Goal: Task Accomplishment & Management: Complete application form

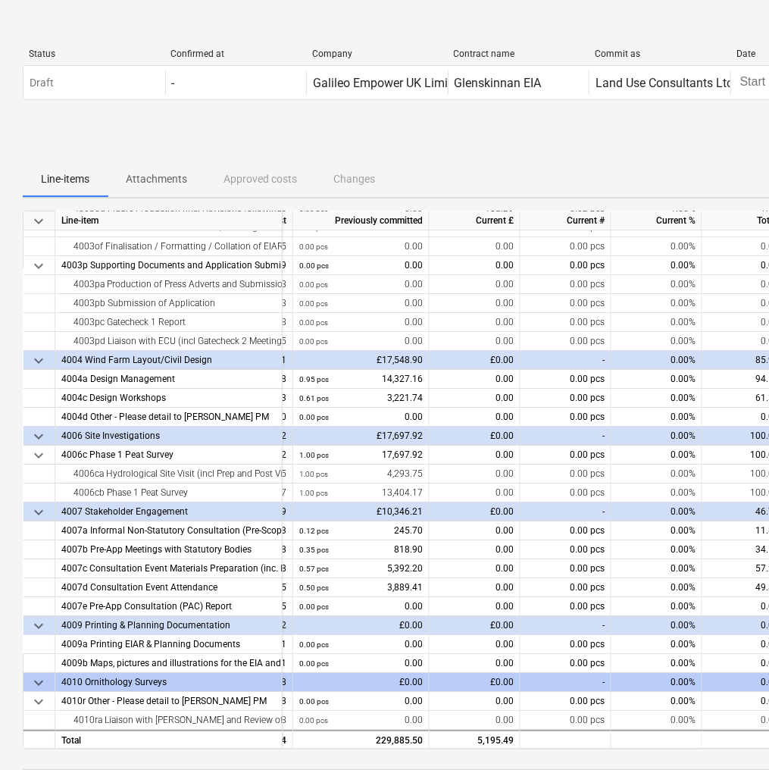
scroll to position [3029, 156]
drag, startPoint x: 534, startPoint y: 749, endPoint x: 578, endPoint y: 747, distance: 44.8
click at [578, 747] on div "keyboard_arrow_down Line-item Contracted cost Previously committed Current £ Cu…" at bounding box center [519, 614] width 992 height 807
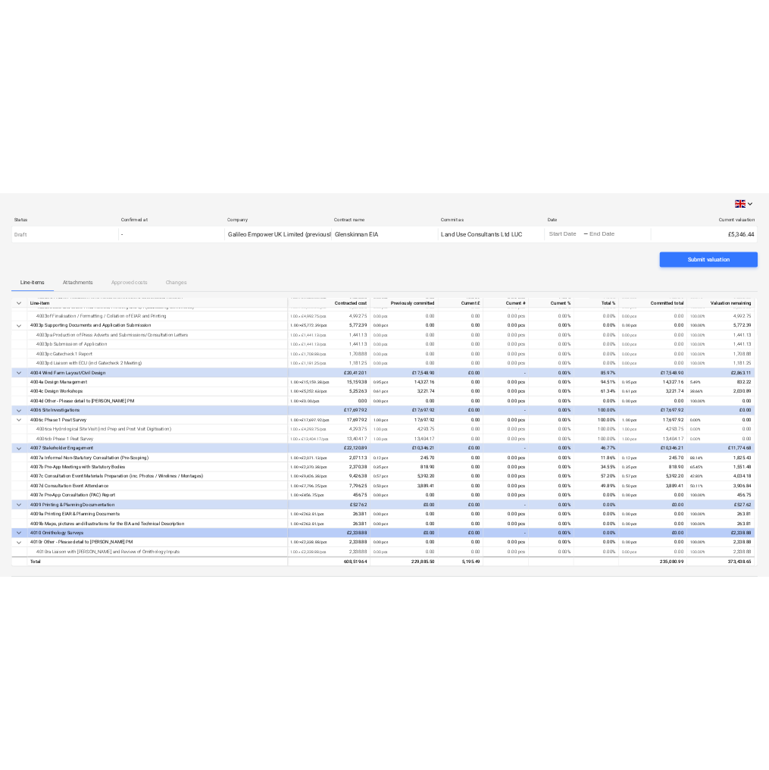
scroll to position [3024, 0]
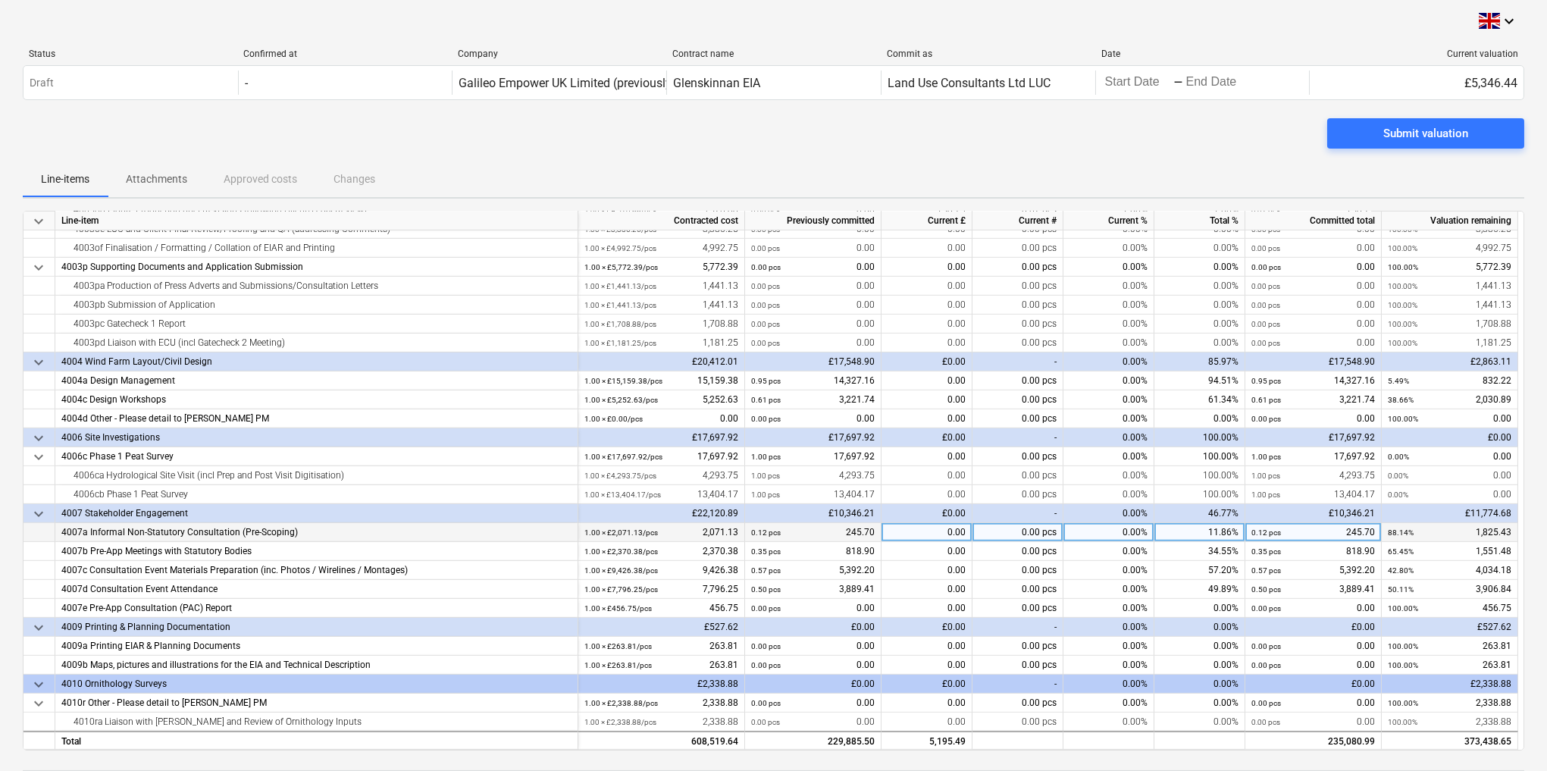
click at [947, 534] on div "0.00" at bounding box center [927, 532] width 91 height 19
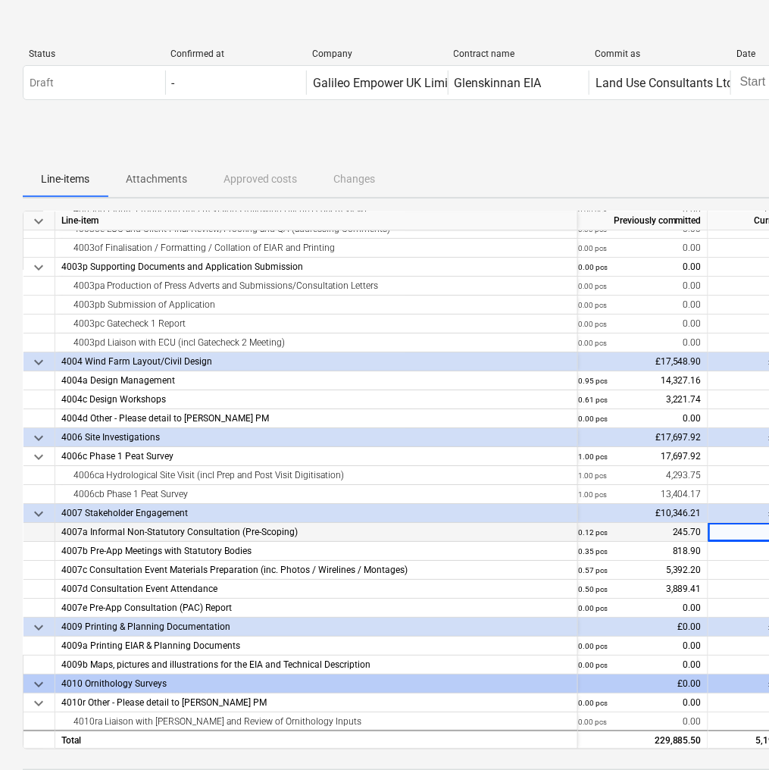
scroll to position [0, 28]
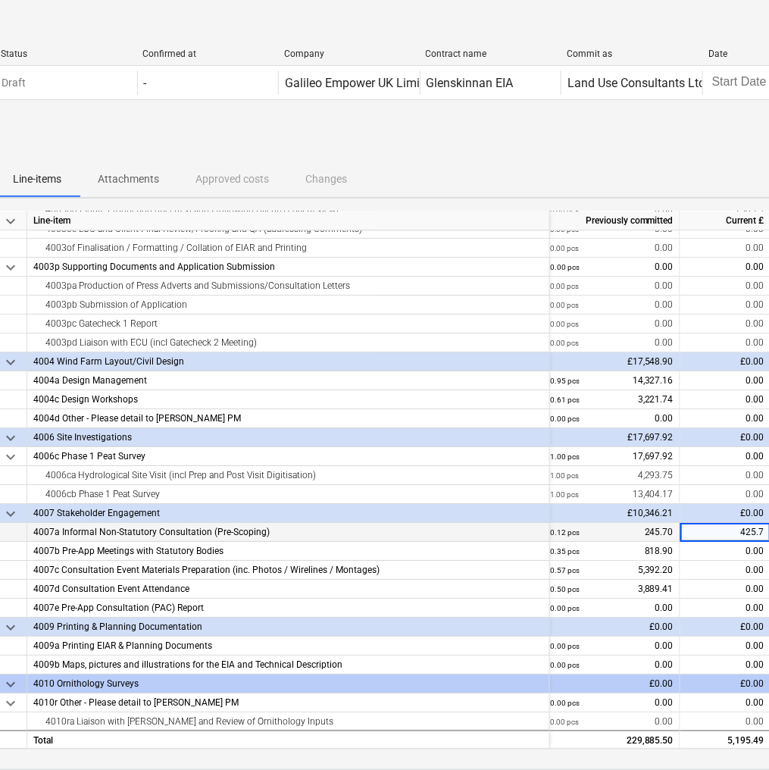
type input "425.78"
click at [316, 131] on div "Submit valuation" at bounding box center [491, 139] width 992 height 42
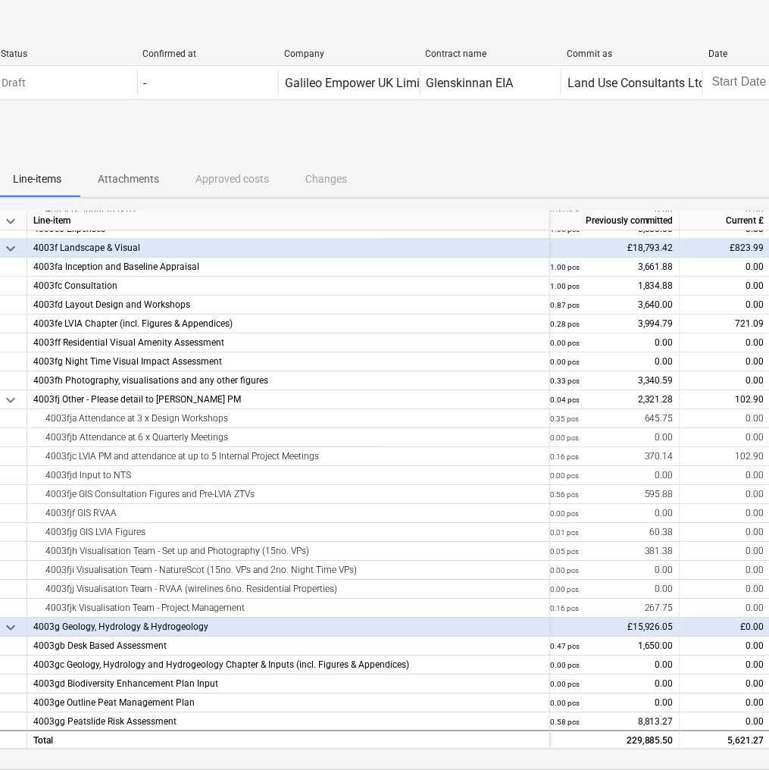
scroll to position [841, 173]
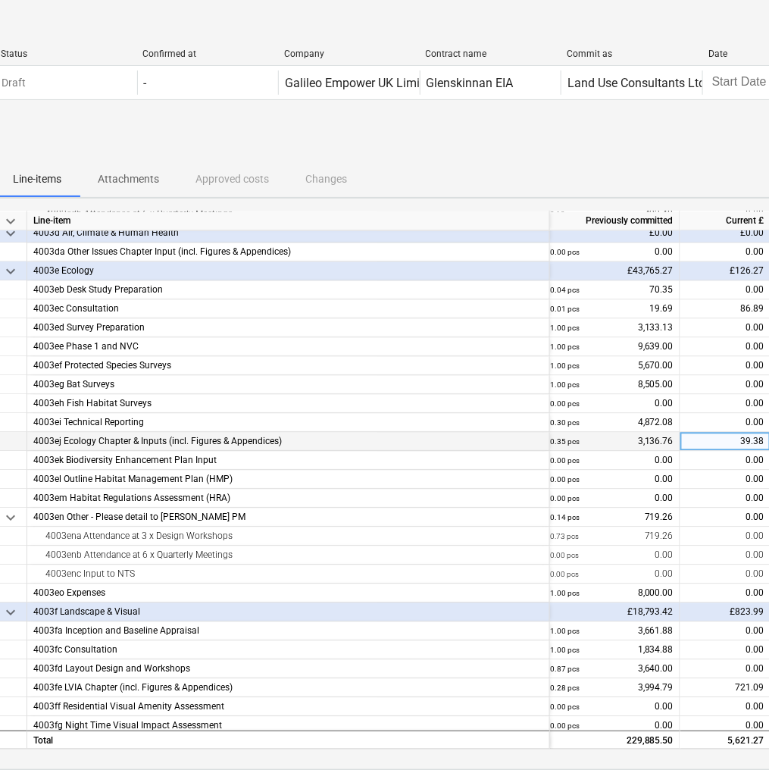
click at [724, 438] on div "39.38" at bounding box center [726, 441] width 91 height 19
type input "158.29"
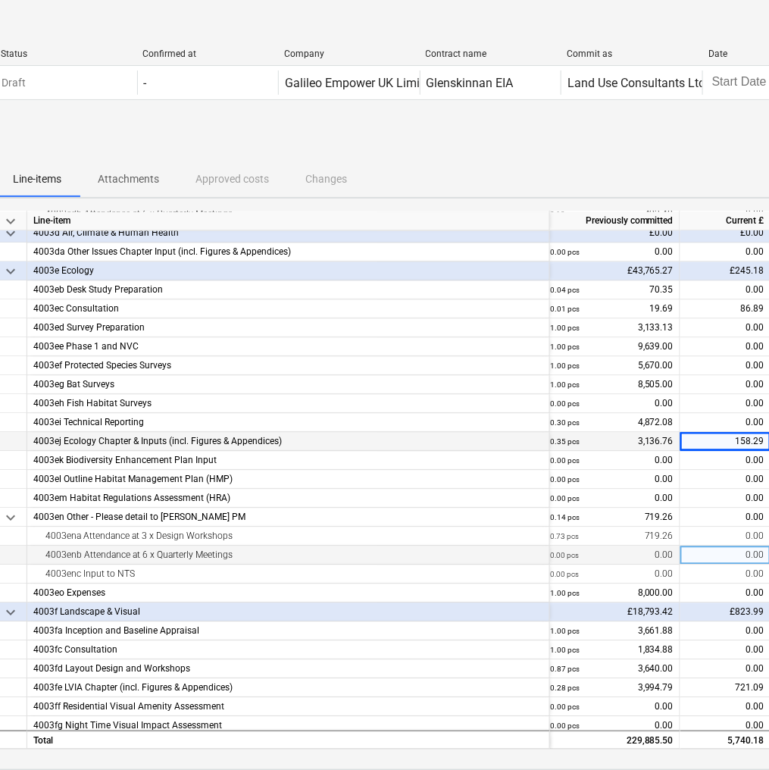
click at [742, 556] on div "0.00" at bounding box center [726, 555] width 91 height 19
type input "393.76"
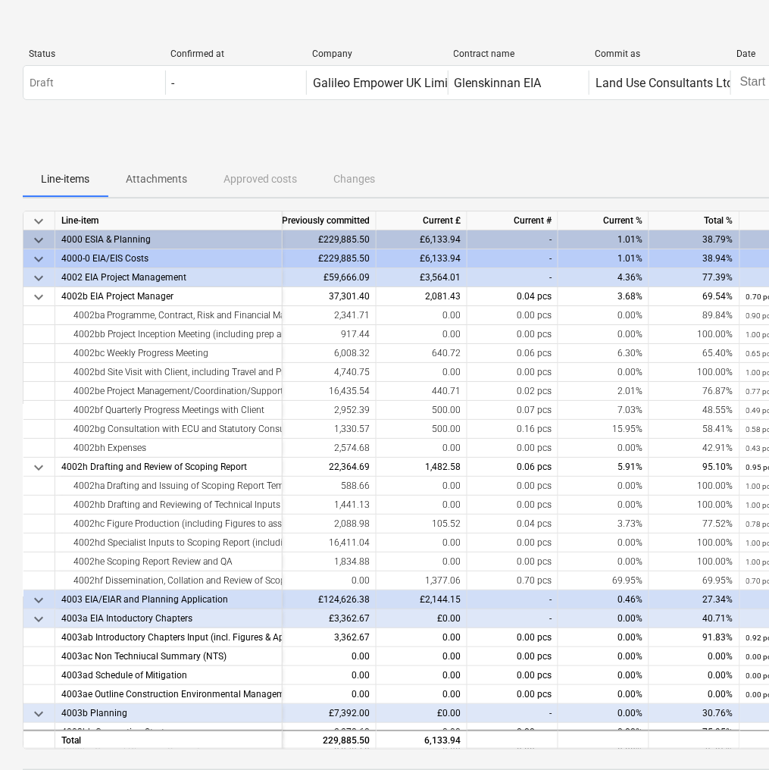
scroll to position [0, 0]
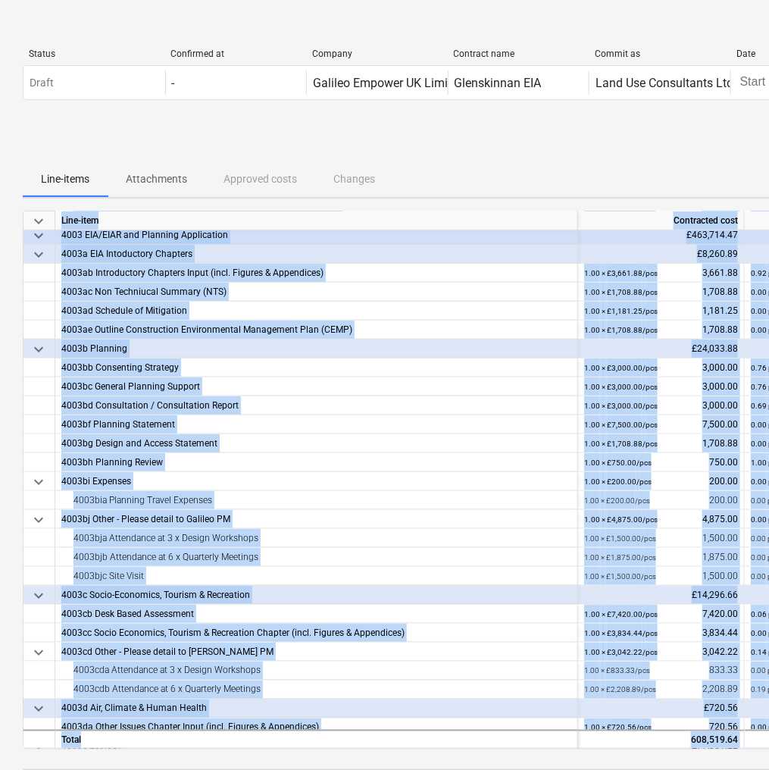
drag, startPoint x: 464, startPoint y: 750, endPoint x: 562, endPoint y: 747, distance: 98.6
click at [562, 747] on div "keyboard_arrow_down Line-item Contracted cost Previously committed Current £ Cu…" at bounding box center [519, 614] width 992 height 807
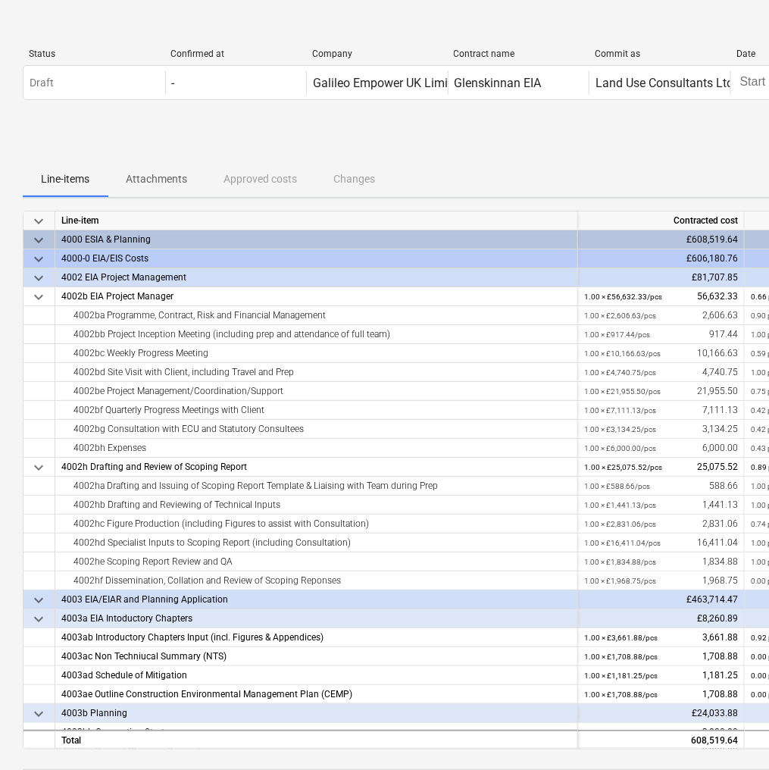
click at [313, 139] on div "Submit valuation" at bounding box center [519, 139] width 992 height 42
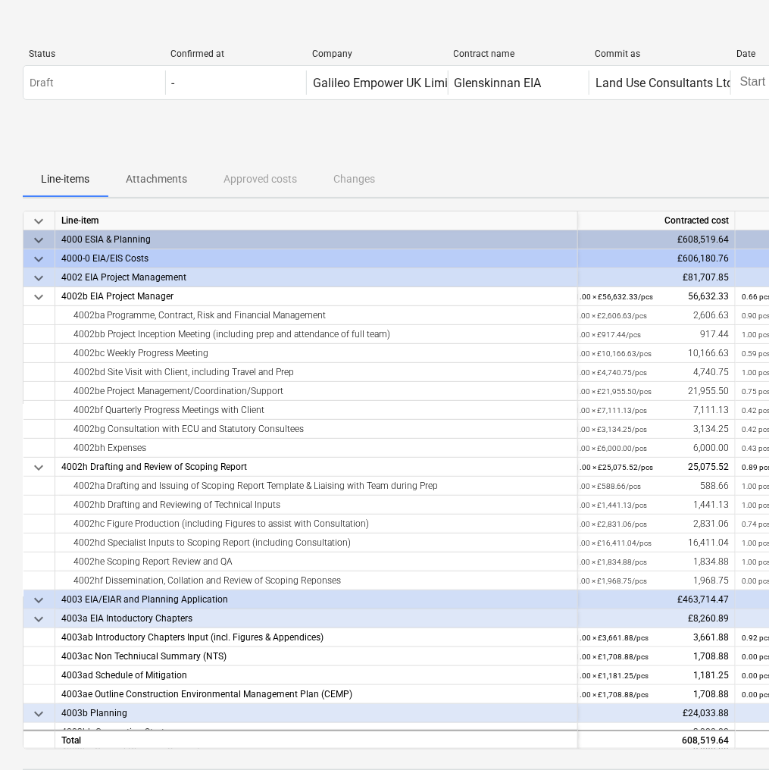
scroll to position [0, 5]
click at [575, 177] on div "Line-items Attachments Approved costs Changes" at bounding box center [519, 179] width 992 height 36
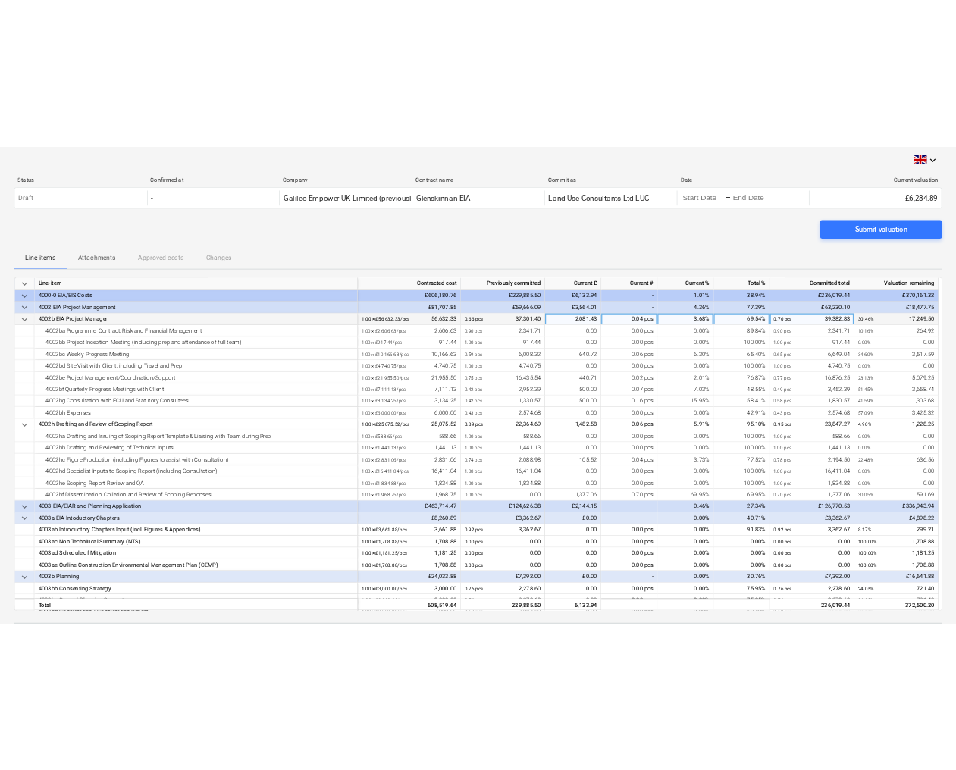
scroll to position [0, 0]
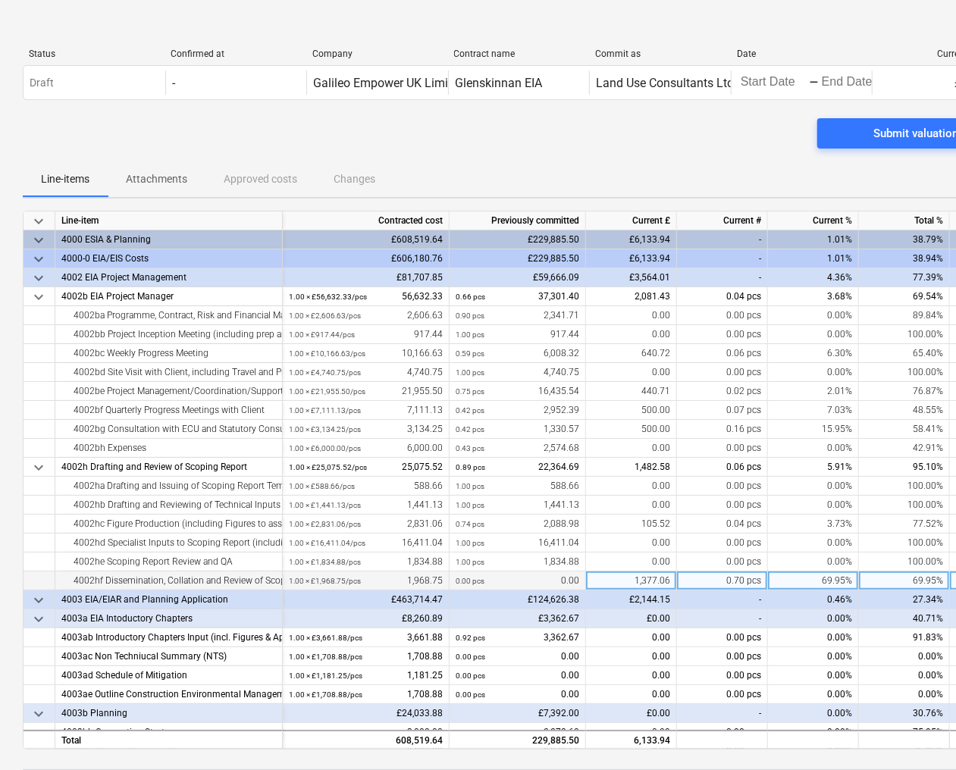
click at [646, 577] on div "1,377.06" at bounding box center [631, 581] width 91 height 19
type input "1472.35"
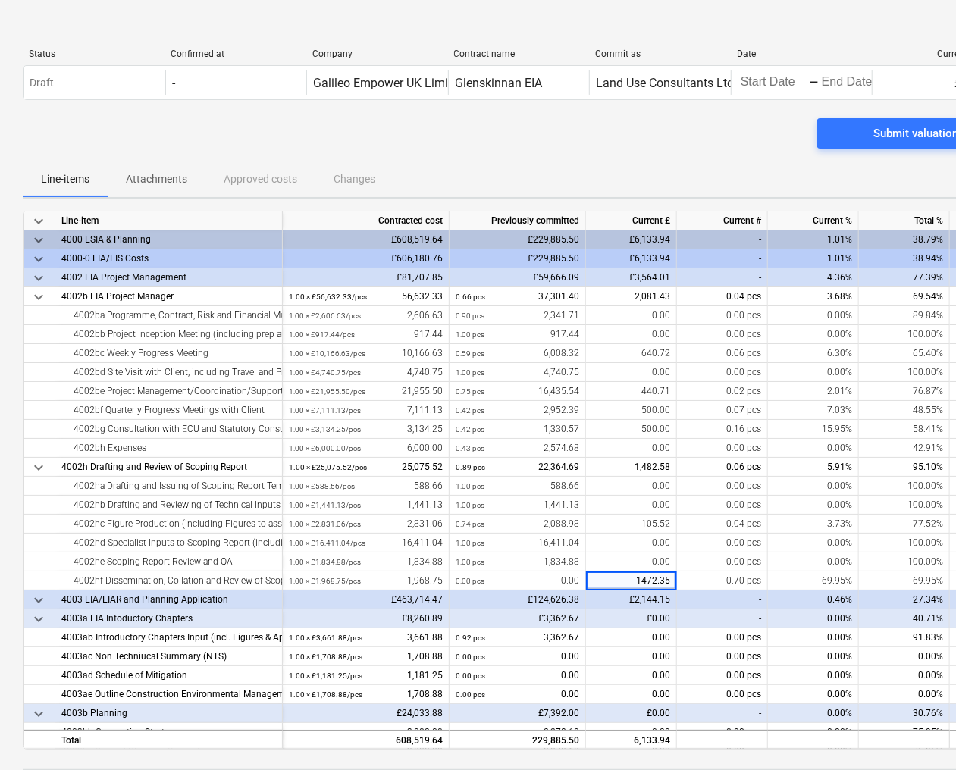
click at [559, 135] on div "Submit valuation" at bounding box center [519, 139] width 992 height 42
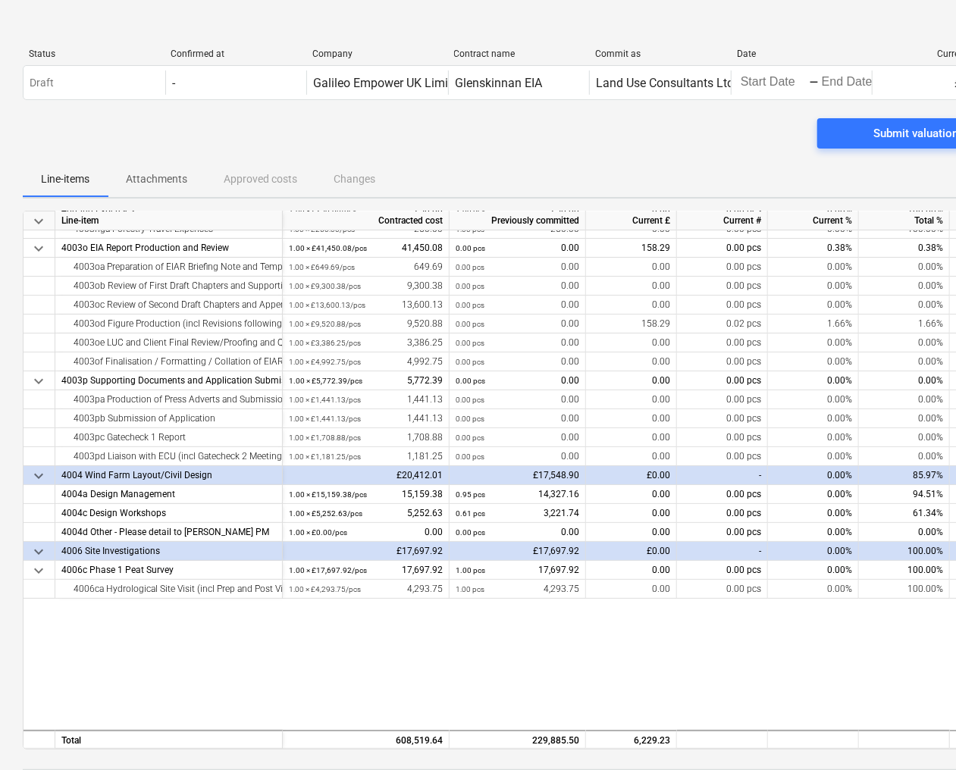
scroll to position [2911, 0]
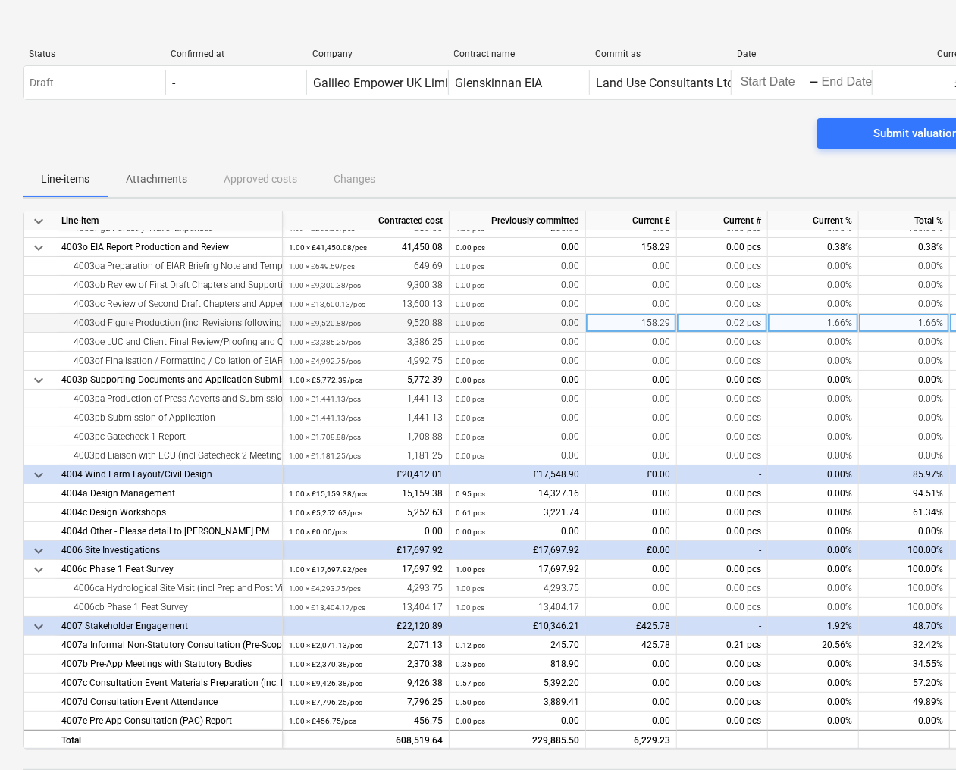
click at [644, 324] on div "158.29" at bounding box center [631, 323] width 91 height 19
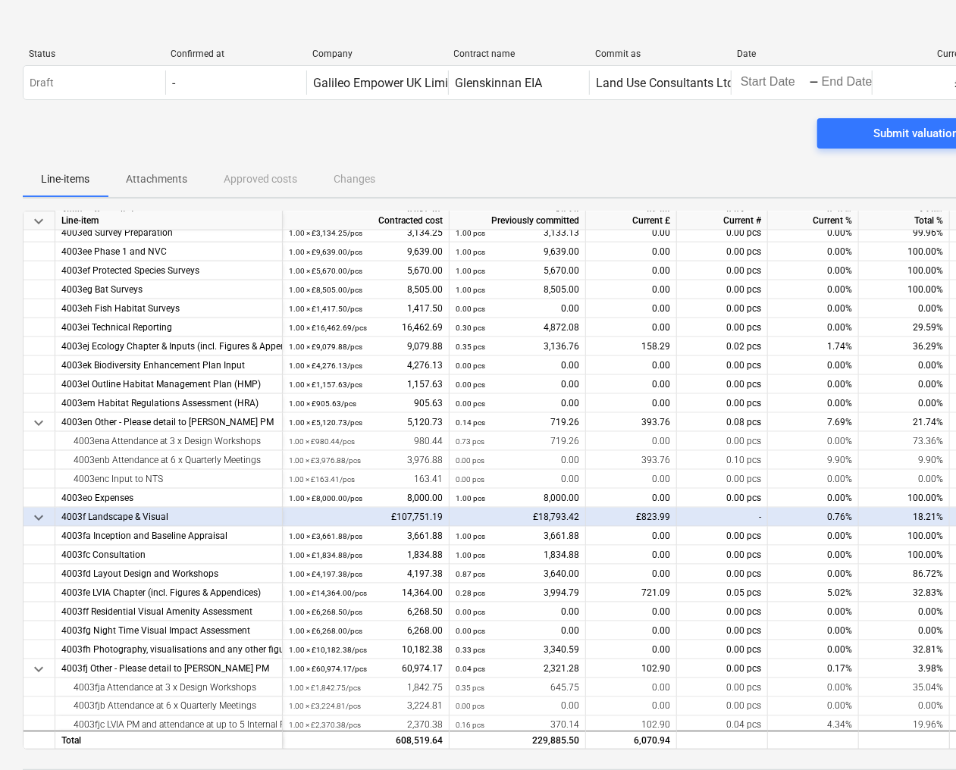
scroll to position [910, 0]
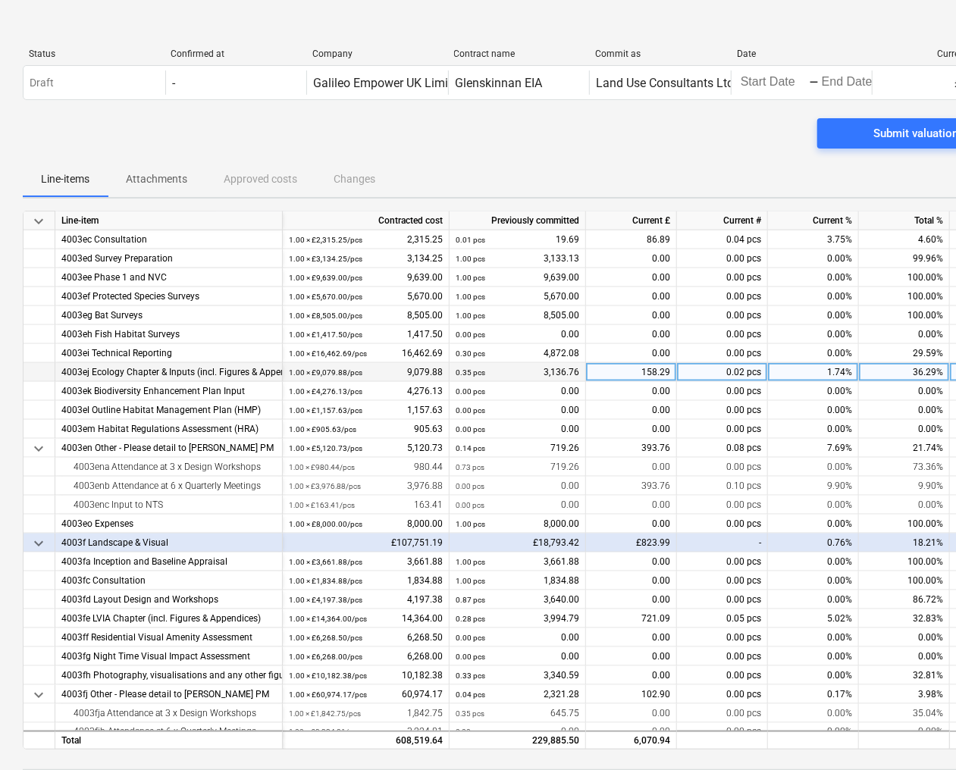
click at [628, 377] on div "158.29" at bounding box center [631, 372] width 91 height 19
type input "197"
click at [661, 373] on div "197.00" at bounding box center [631, 372] width 91 height 19
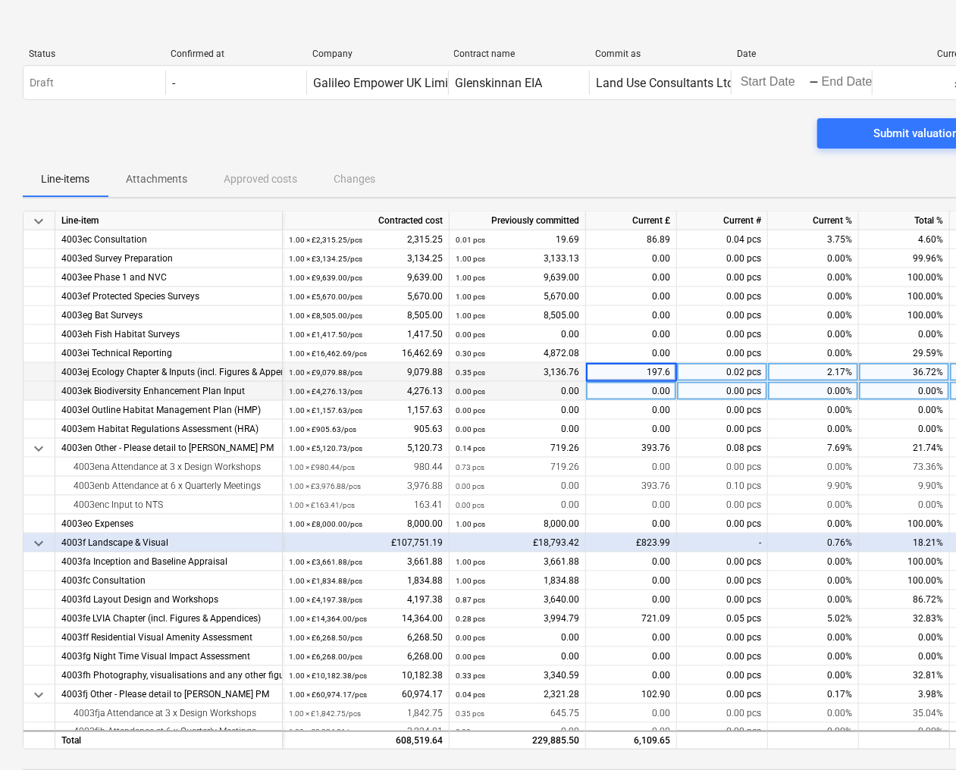
type input "197.67"
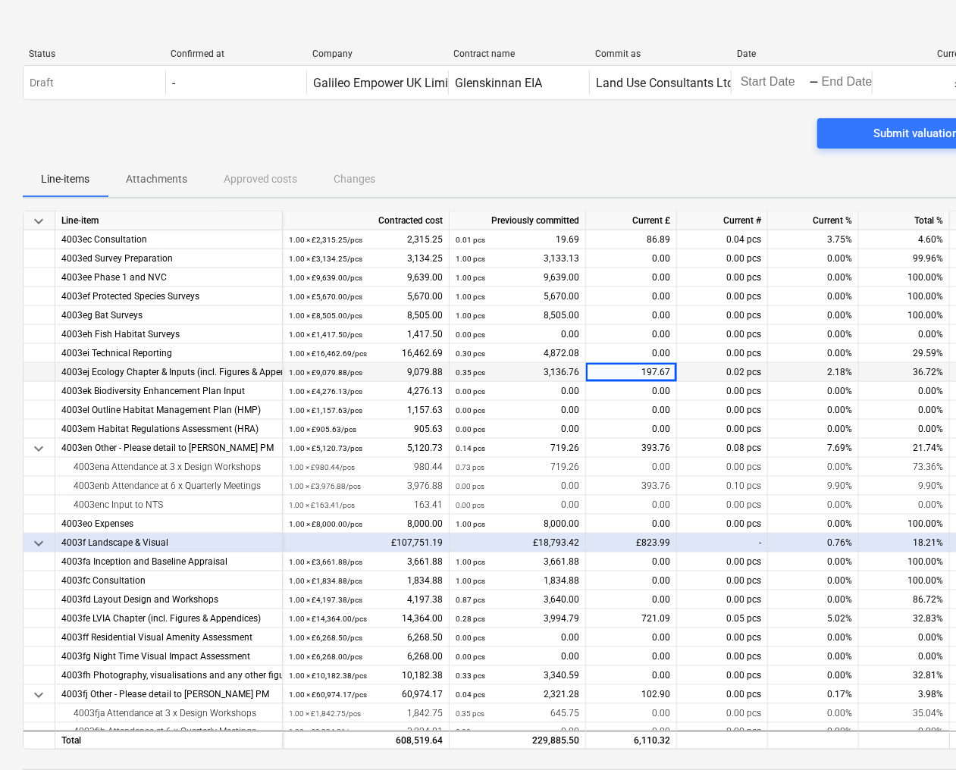
click at [537, 138] on div "Submit valuation" at bounding box center [519, 139] width 992 height 42
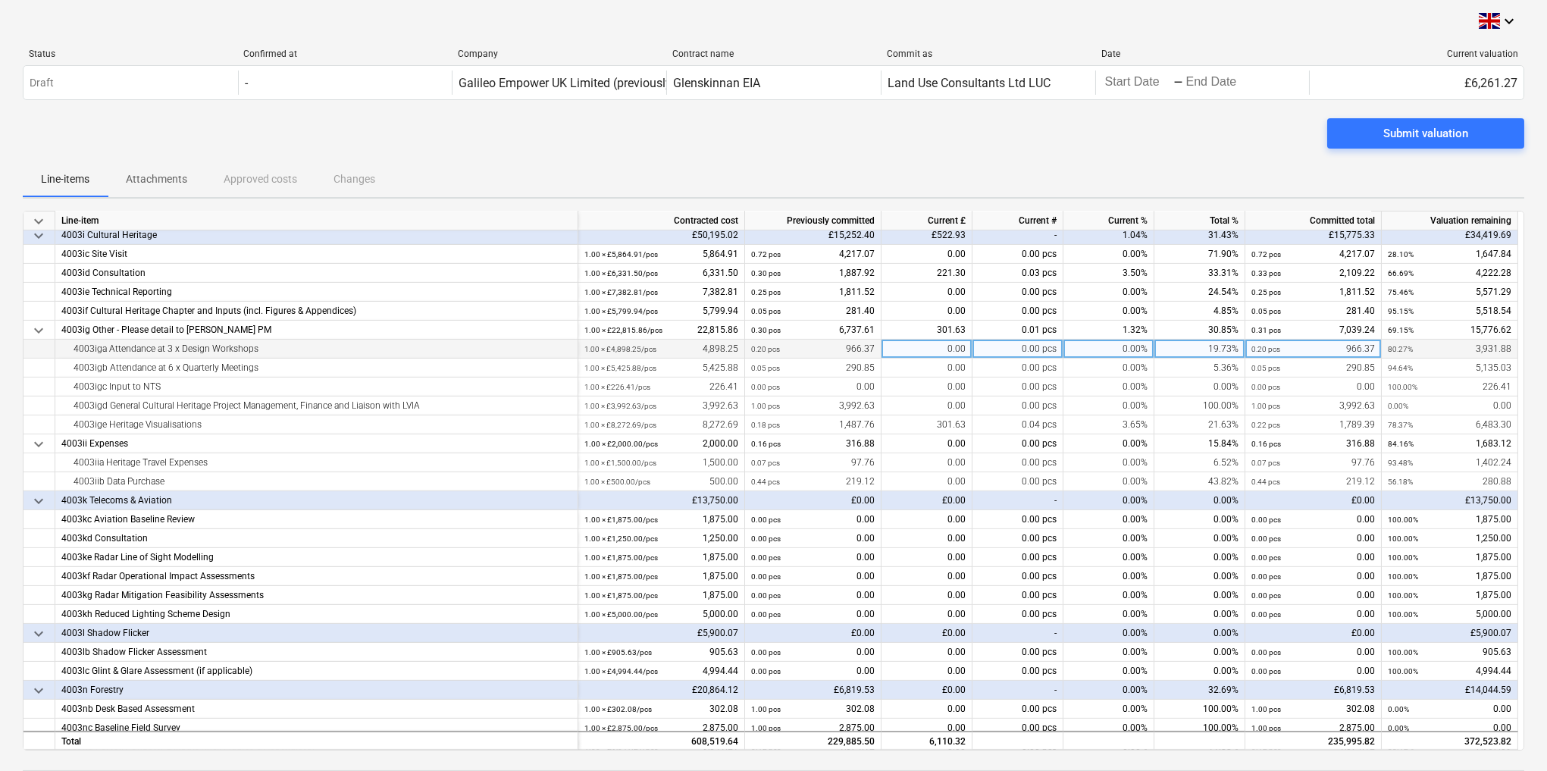
scroll to position [1877, 0]
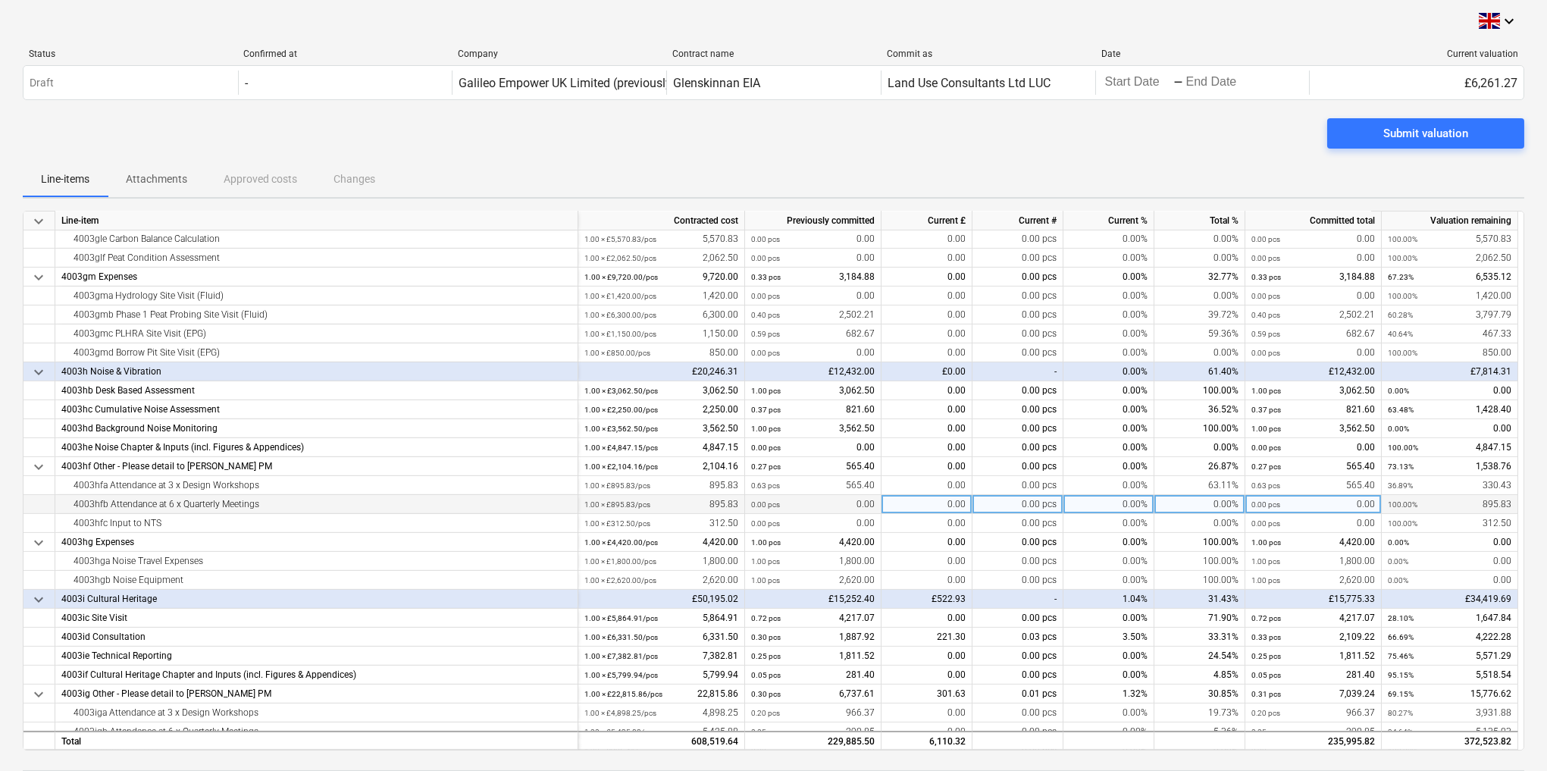
click at [940, 501] on div "0.00" at bounding box center [927, 504] width 91 height 19
type input "886"
click at [997, 149] on div "Submit valuation" at bounding box center [774, 139] width 1502 height 42
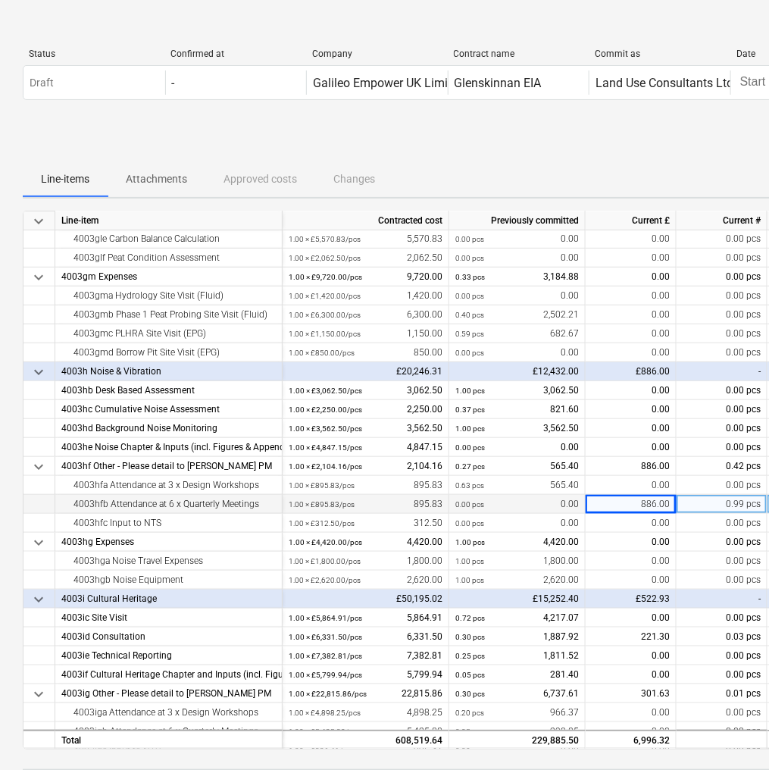
click at [631, 503] on div "886.00" at bounding box center [631, 504] width 91 height 19
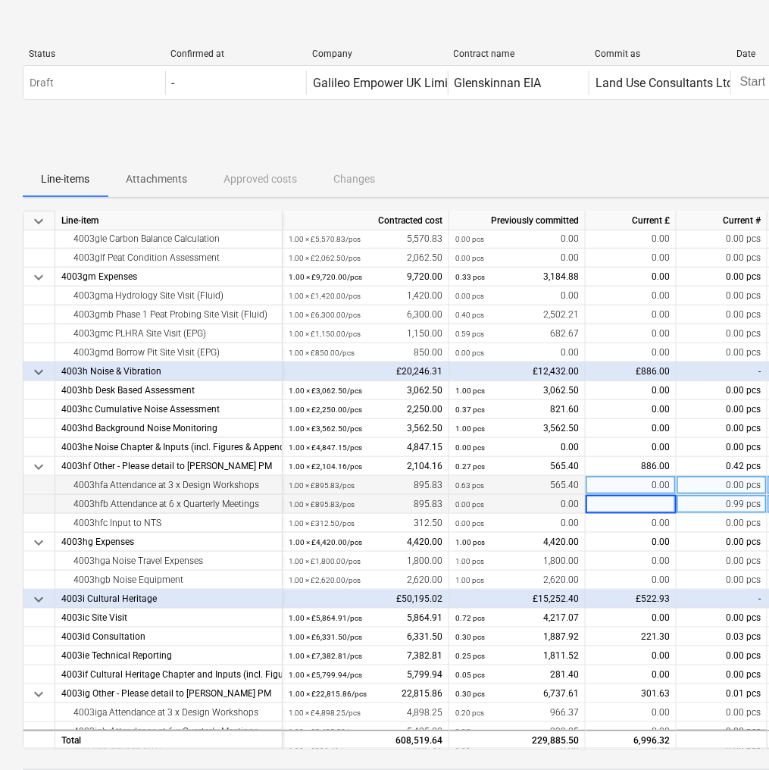
click at [630, 486] on div "0.00" at bounding box center [631, 485] width 91 height 19
type input "886"
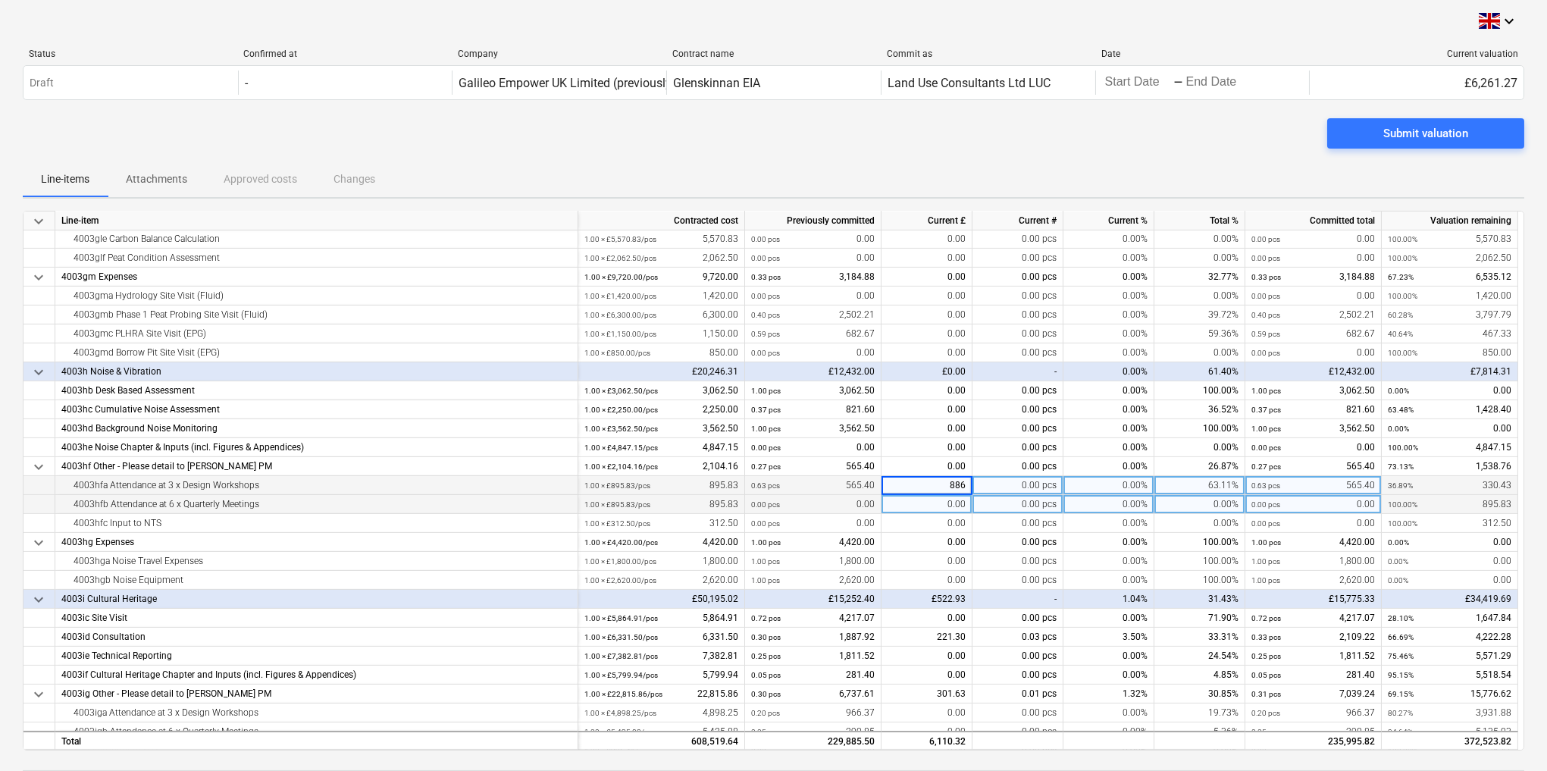
click at [1062, 157] on div "Submit valuation" at bounding box center [774, 139] width 1502 height 42
click at [940, 501] on div "0.00" at bounding box center [927, 504] width 91 height 19
type input "556.67"
click at [932, 162] on div "Line-items Attachments Approved costs Changes" at bounding box center [774, 179] width 1502 height 36
click at [951, 501] on div "556.67" at bounding box center [927, 504] width 91 height 19
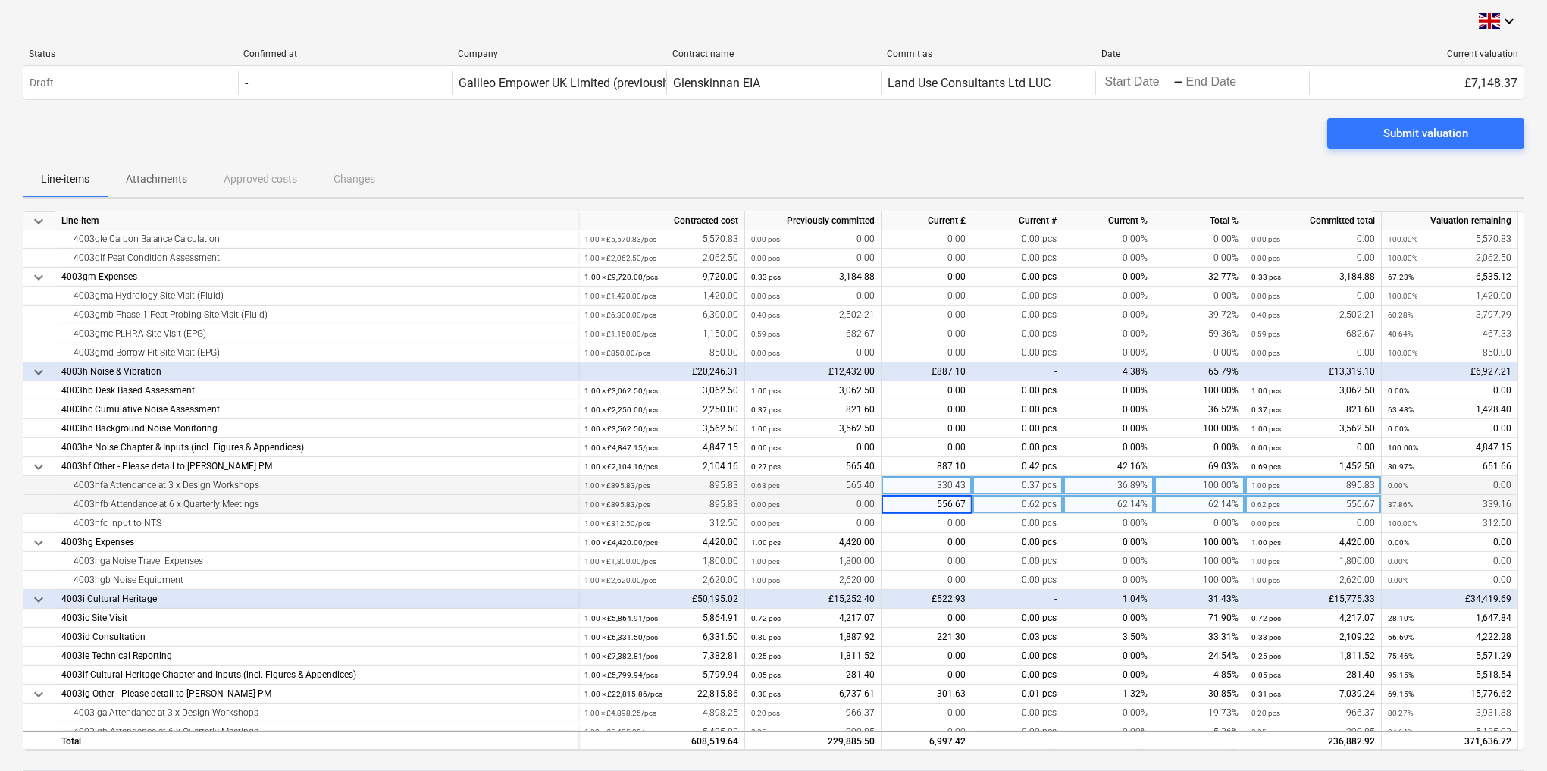
click at [960, 501] on input "556.67" at bounding box center [927, 504] width 90 height 18
type input "556.57"
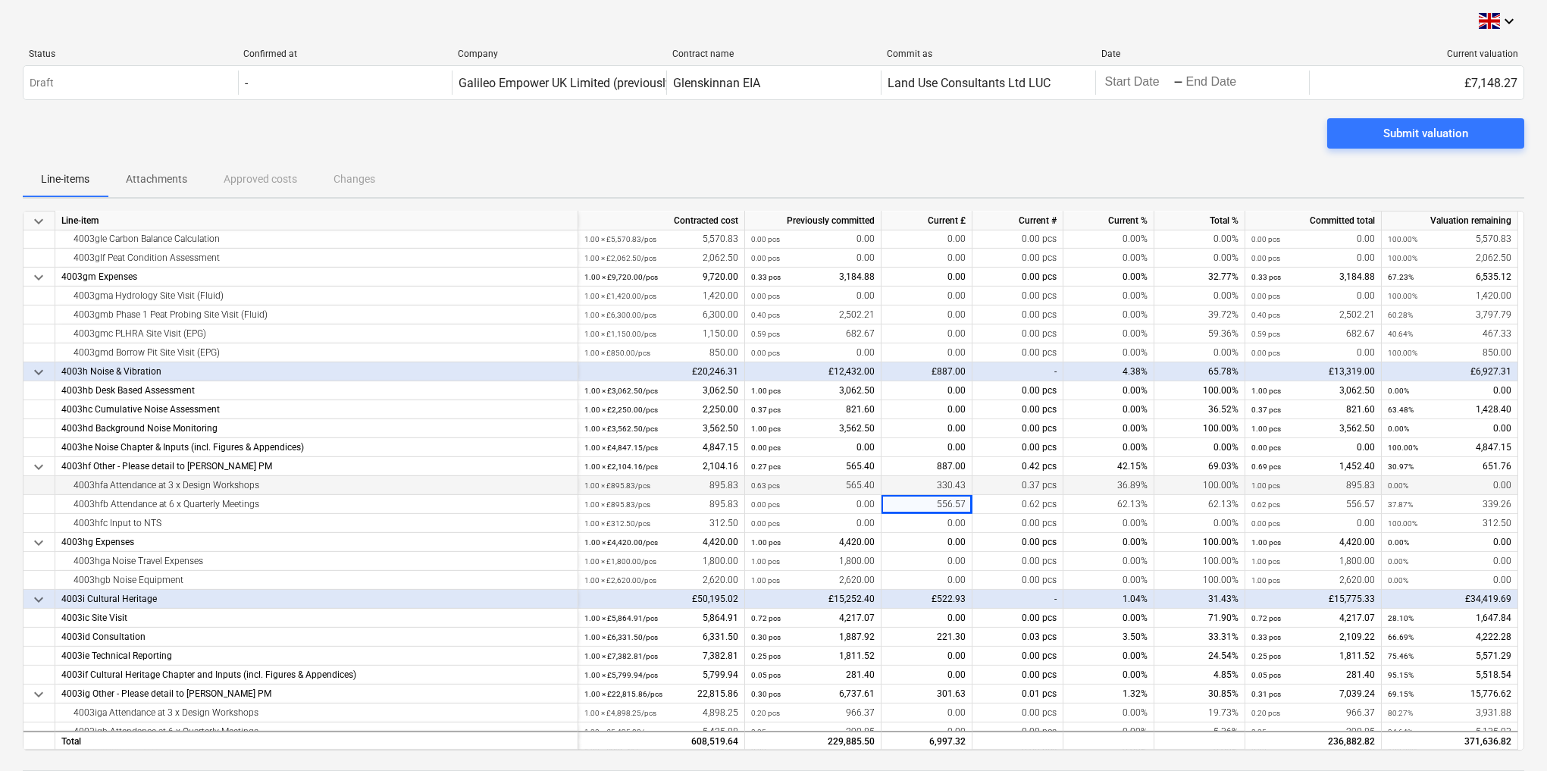
click at [935, 134] on div "Submit valuation" at bounding box center [774, 139] width 1502 height 42
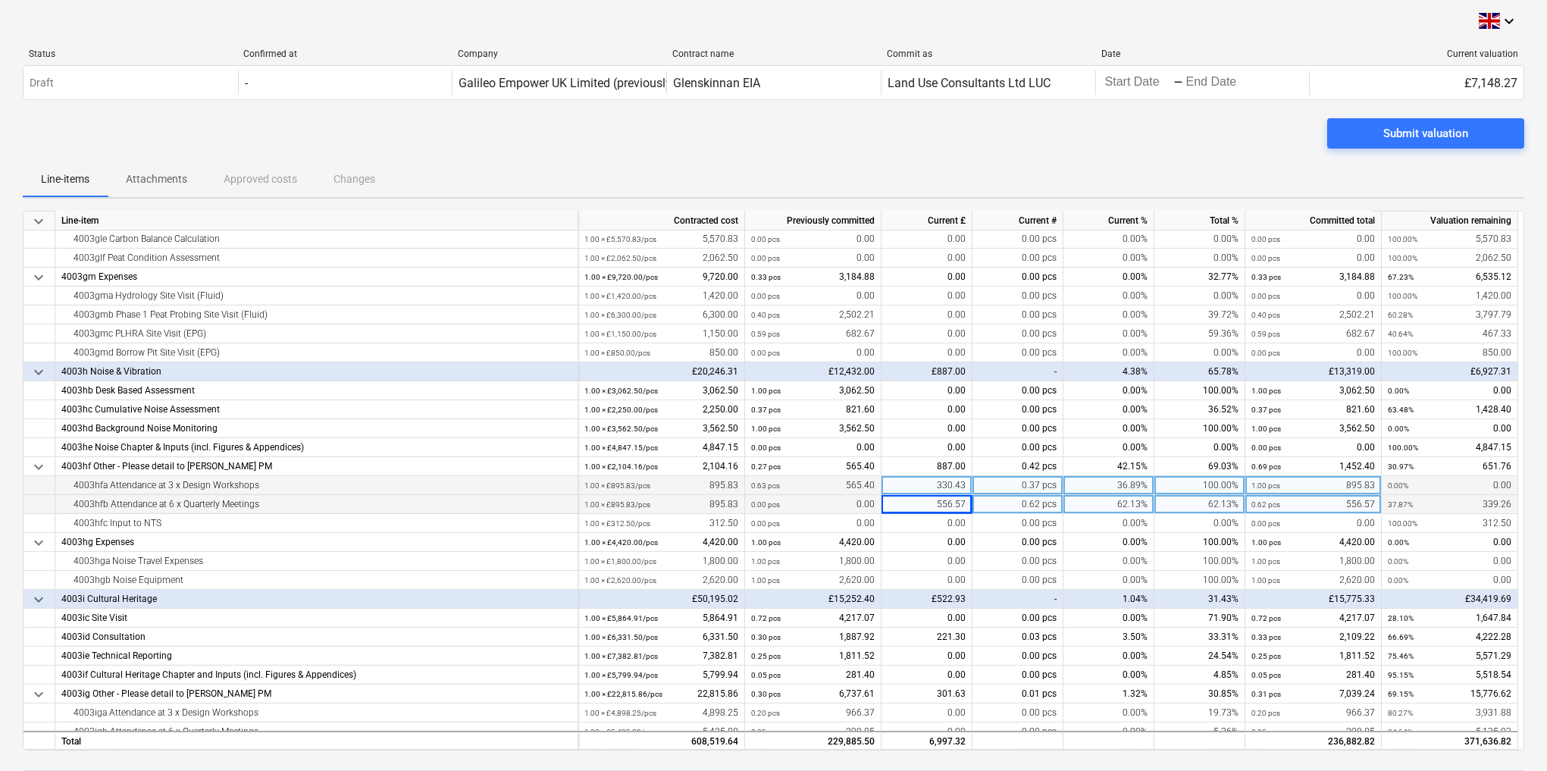
click at [953, 504] on div "556.57" at bounding box center [927, 504] width 91 height 19
click at [954, 503] on input "556.57" at bounding box center [927, 504] width 90 height 18
type input "555.57"
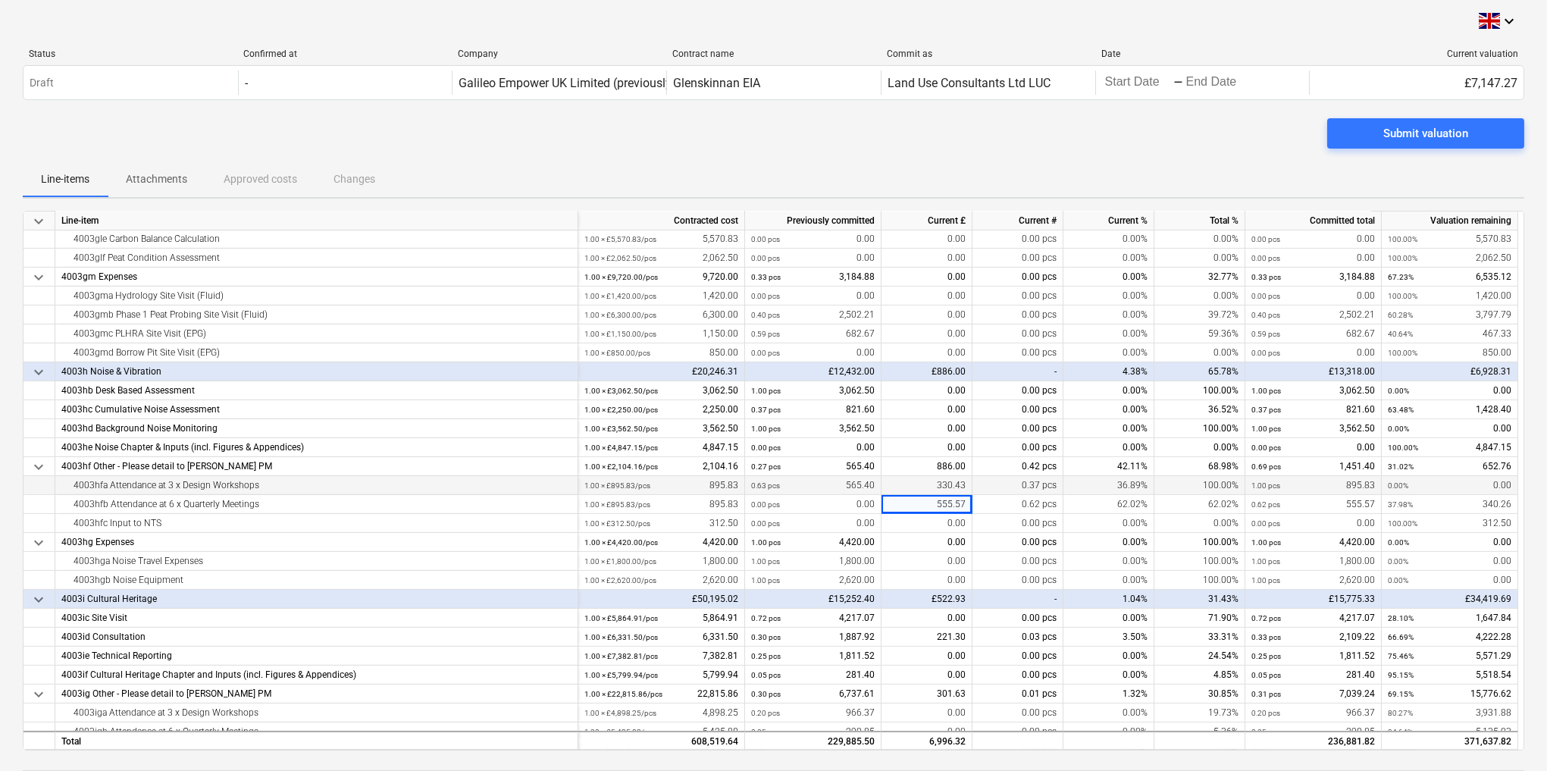
click at [1062, 174] on div "Line-items Attachments Approved costs Changes" at bounding box center [774, 179] width 1502 height 36
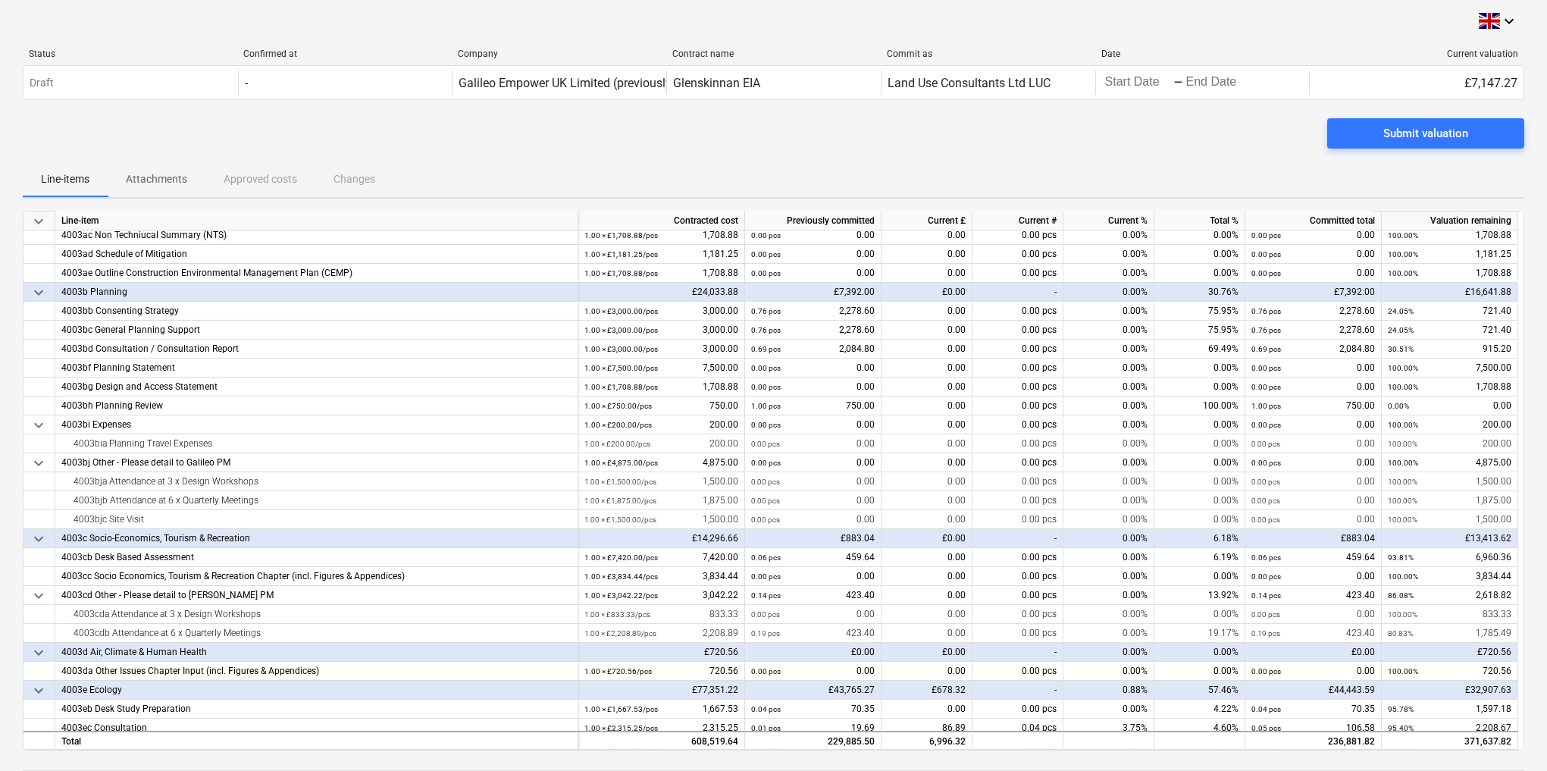
scroll to position [300, 0]
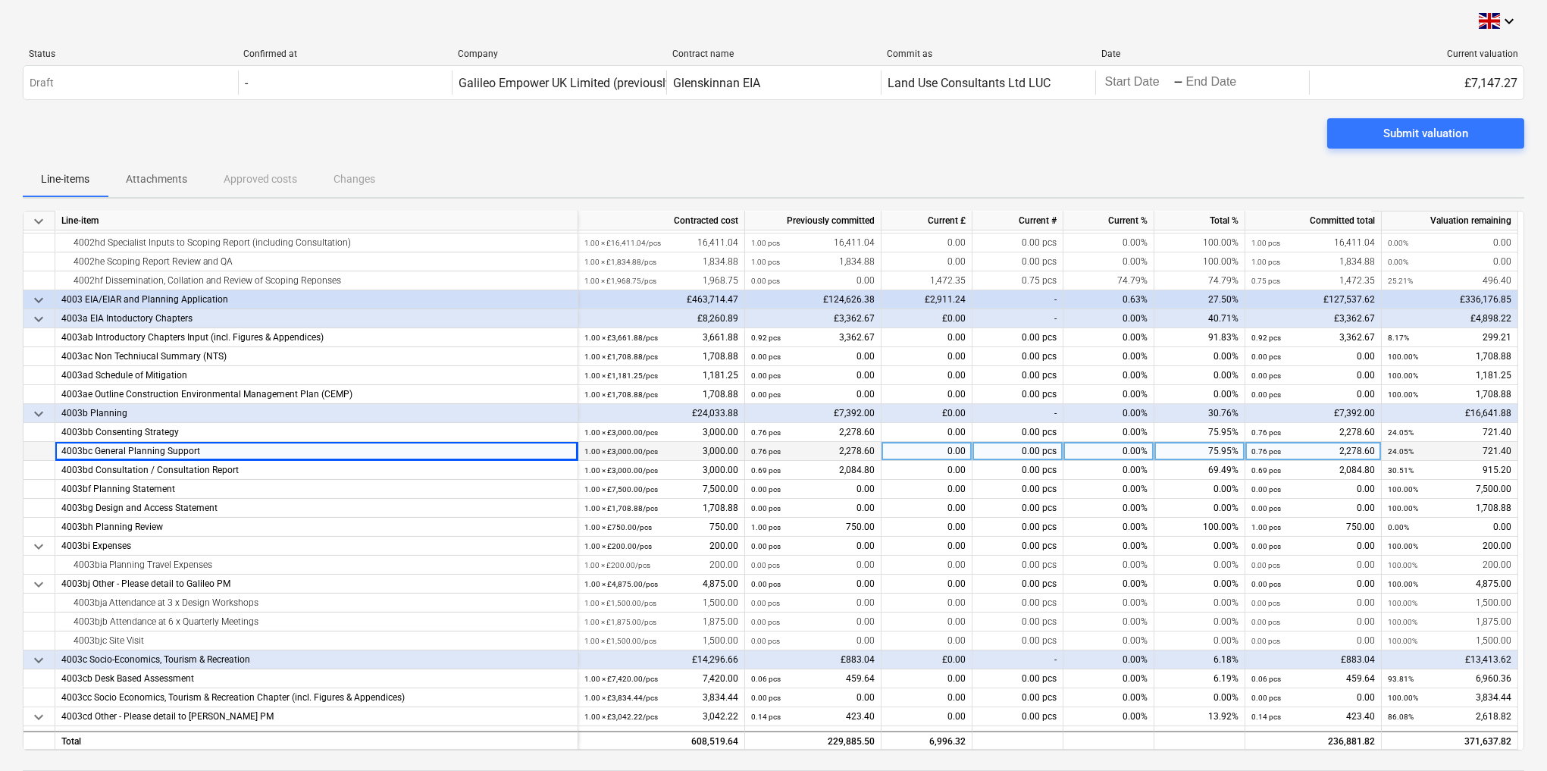
drag, startPoint x: 382, startPoint y: 450, endPoint x: 330, endPoint y: 453, distance: 52.4
drag, startPoint x: 330, startPoint y: 453, endPoint x: 308, endPoint y: 453, distance: 22.0
click at [308, 453] on div "4003bc General Planning Support" at bounding box center [316, 451] width 510 height 19
click at [1114, 468] on div "0.00%" at bounding box center [1109, 470] width 91 height 19
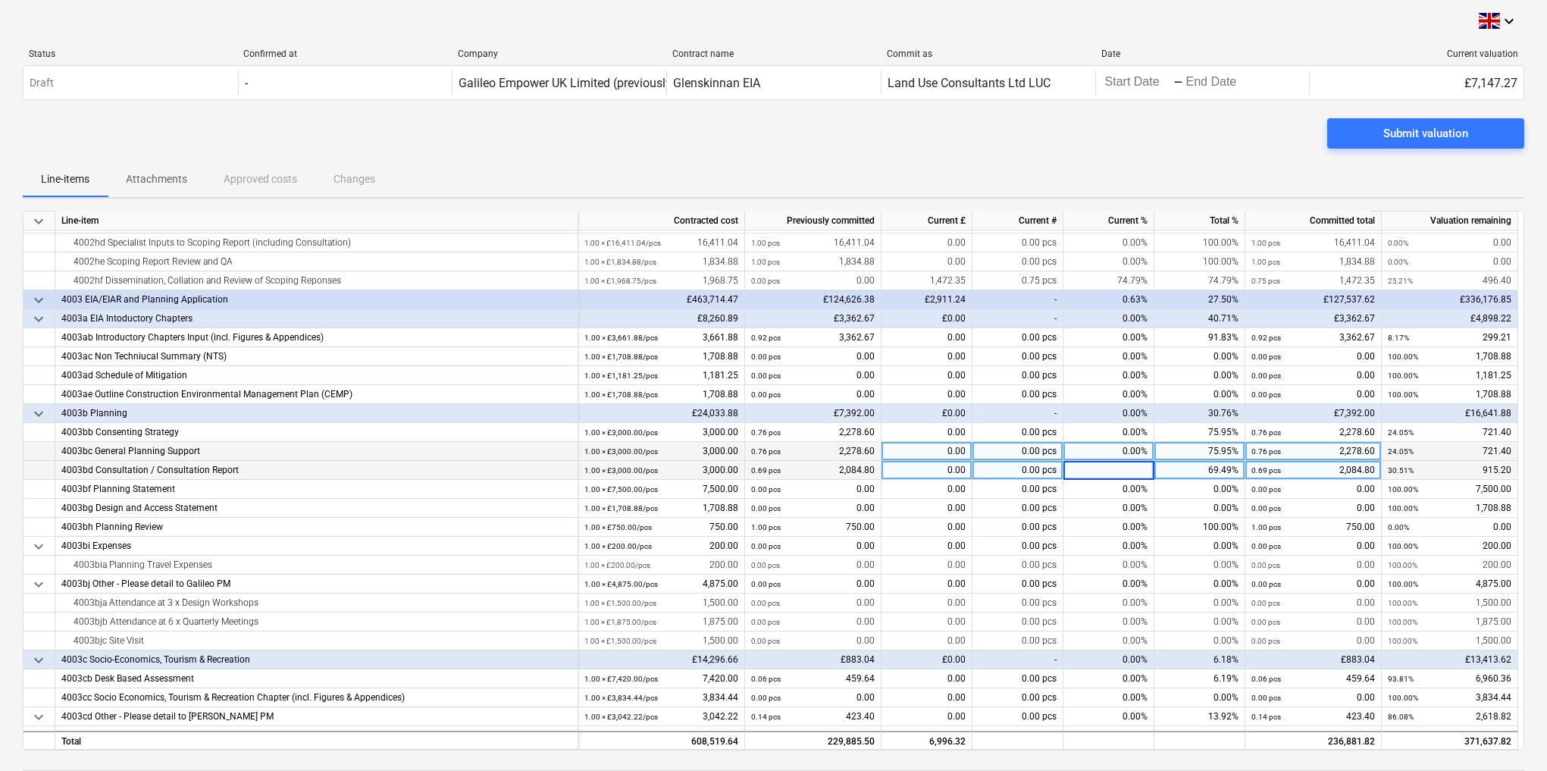
click at [1120, 450] on div "0.00%" at bounding box center [1109, 451] width 91 height 19
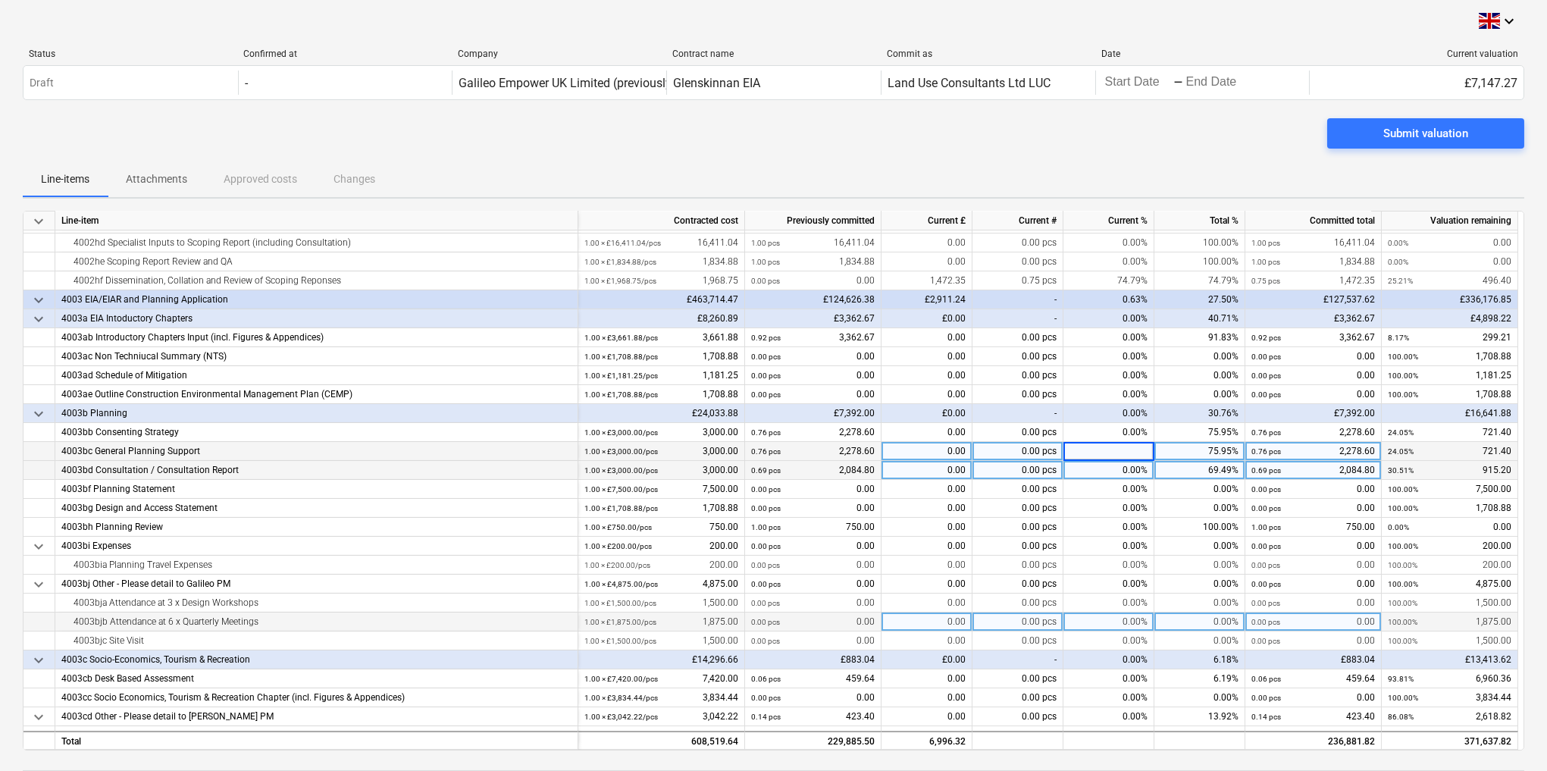
click at [1108, 623] on div "0.00%" at bounding box center [1109, 622] width 91 height 19
type input "1"
click at [1116, 594] on div "0.00%" at bounding box center [1109, 603] width 91 height 19
type input "693"
click at [1120, 625] on div "0.00%" at bounding box center [1109, 622] width 91 height 19
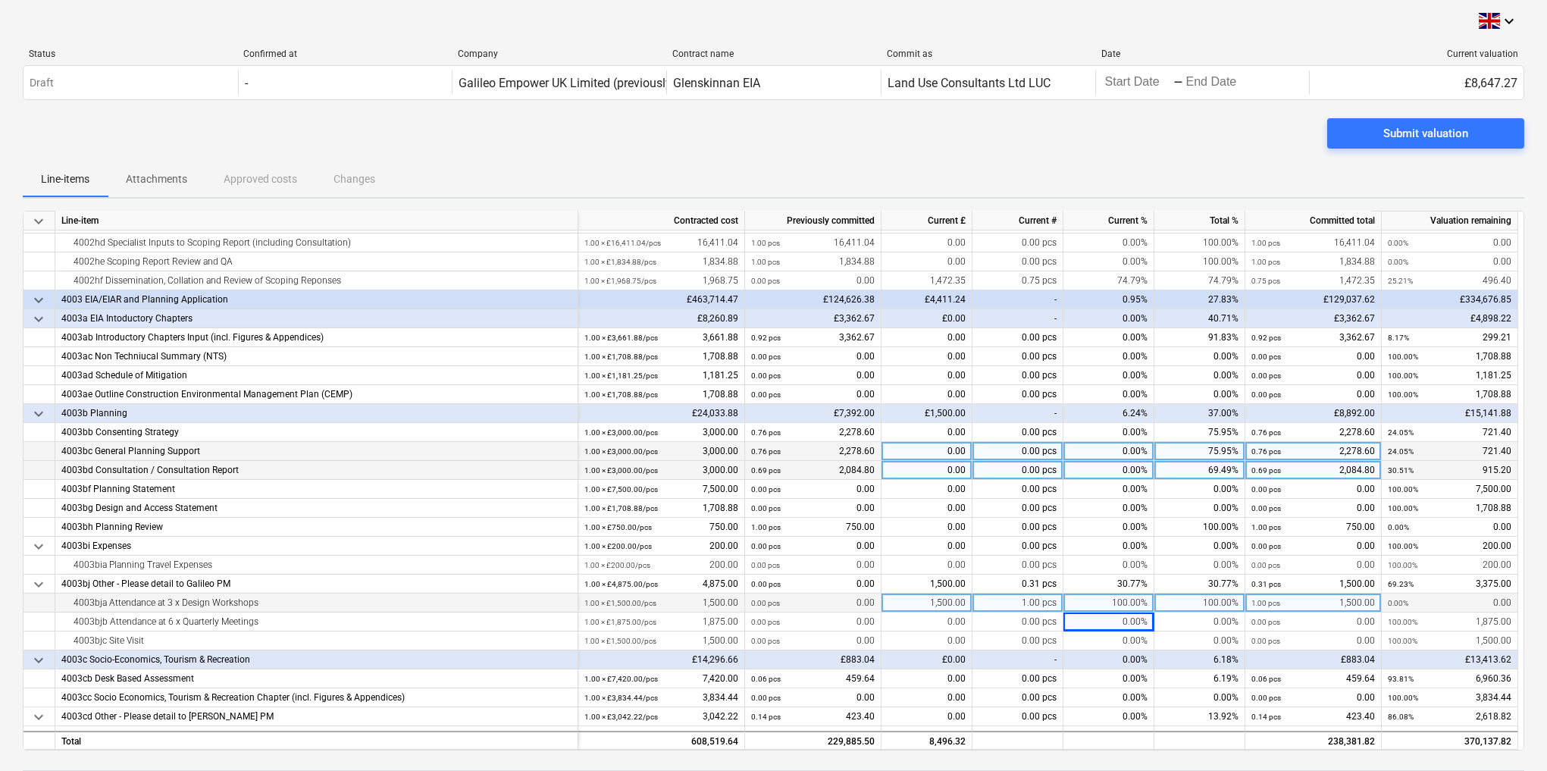
click at [912, 603] on div "1,500.00" at bounding box center [927, 603] width 91 height 19
type input "693"
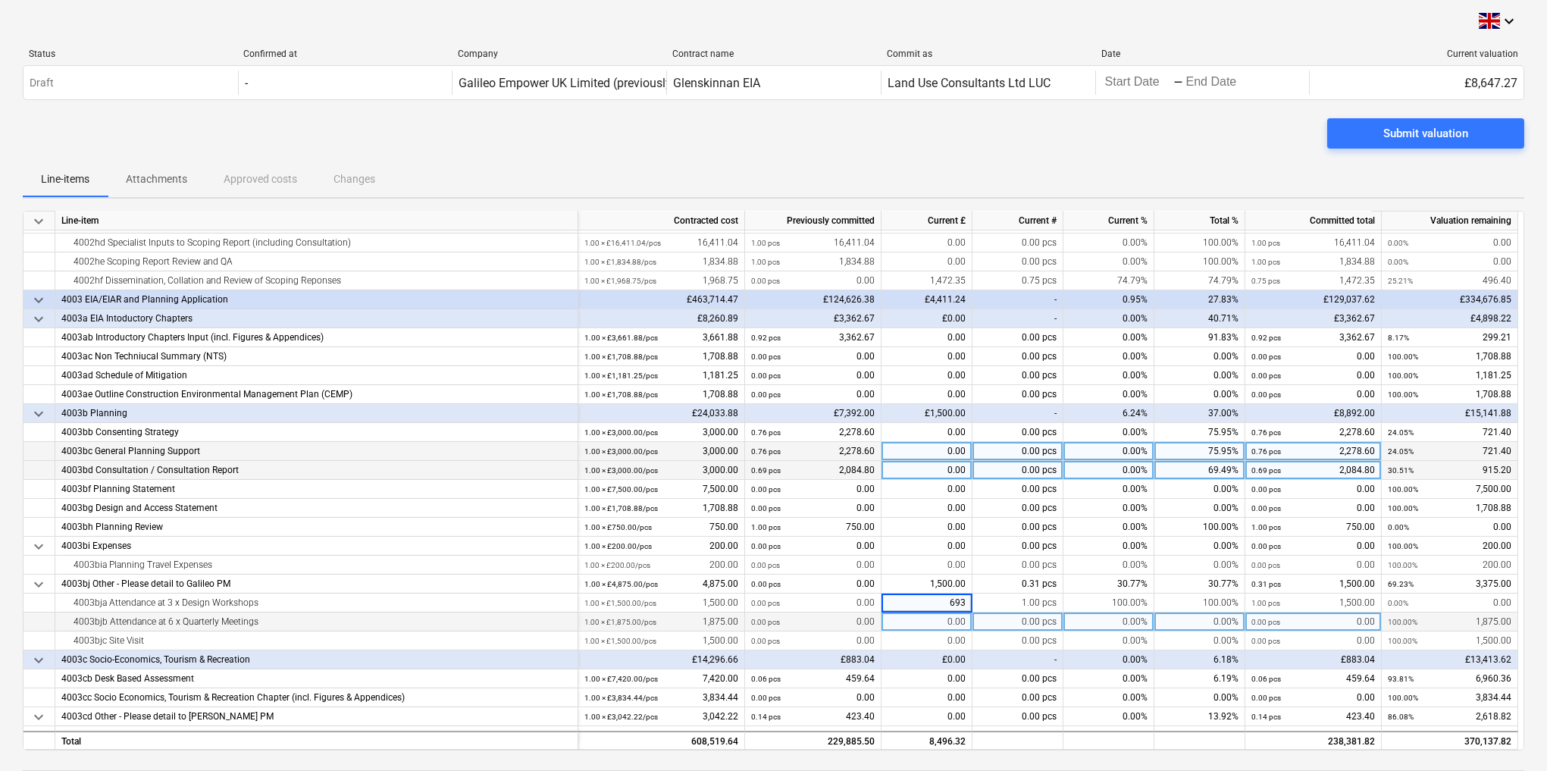
click at [923, 619] on div "0.00" at bounding box center [927, 622] width 91 height 19
type input "693"
click at [950, 146] on div "Submit valuation" at bounding box center [774, 139] width 1502 height 42
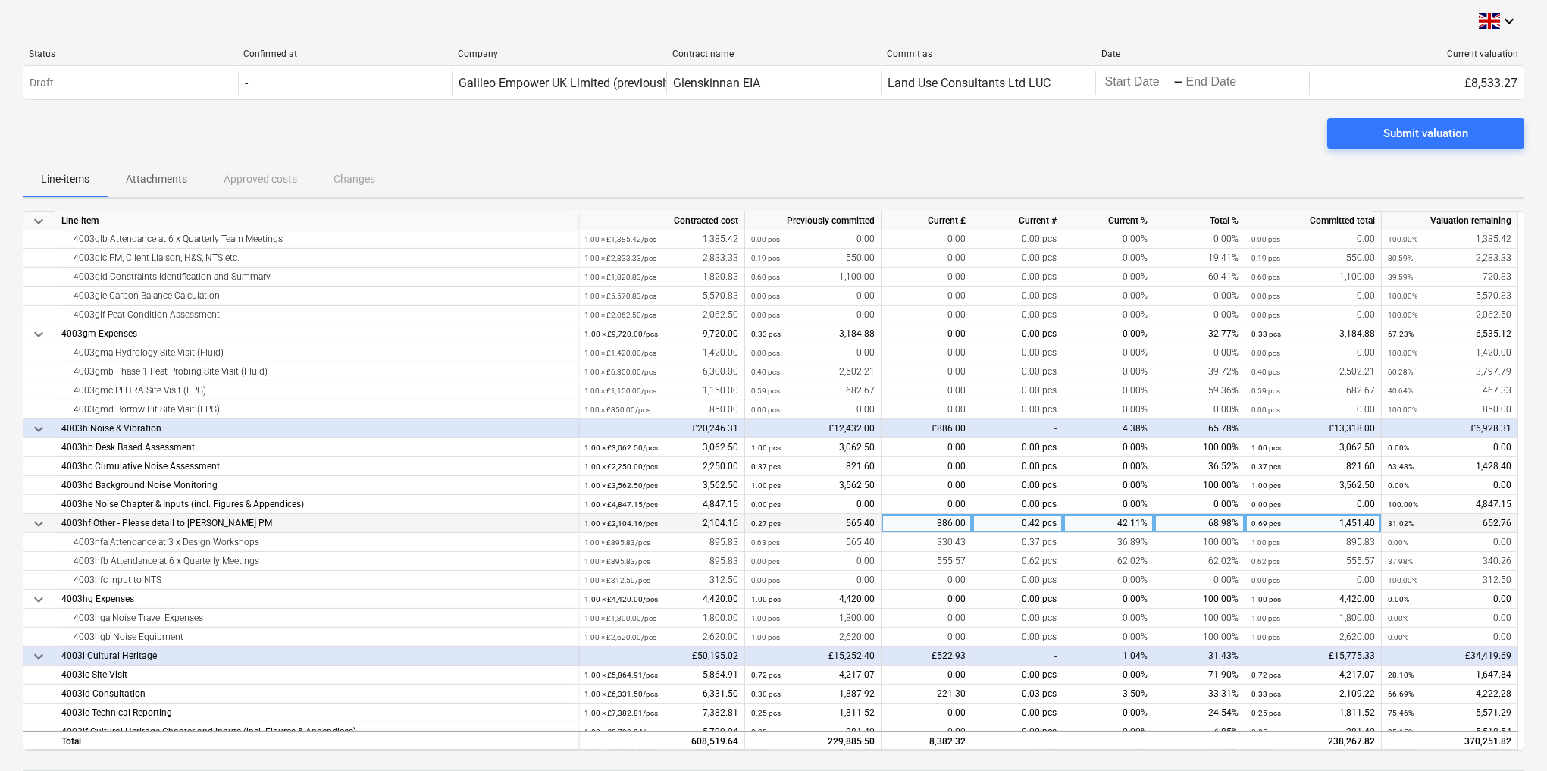
scroll to position [1877, 0]
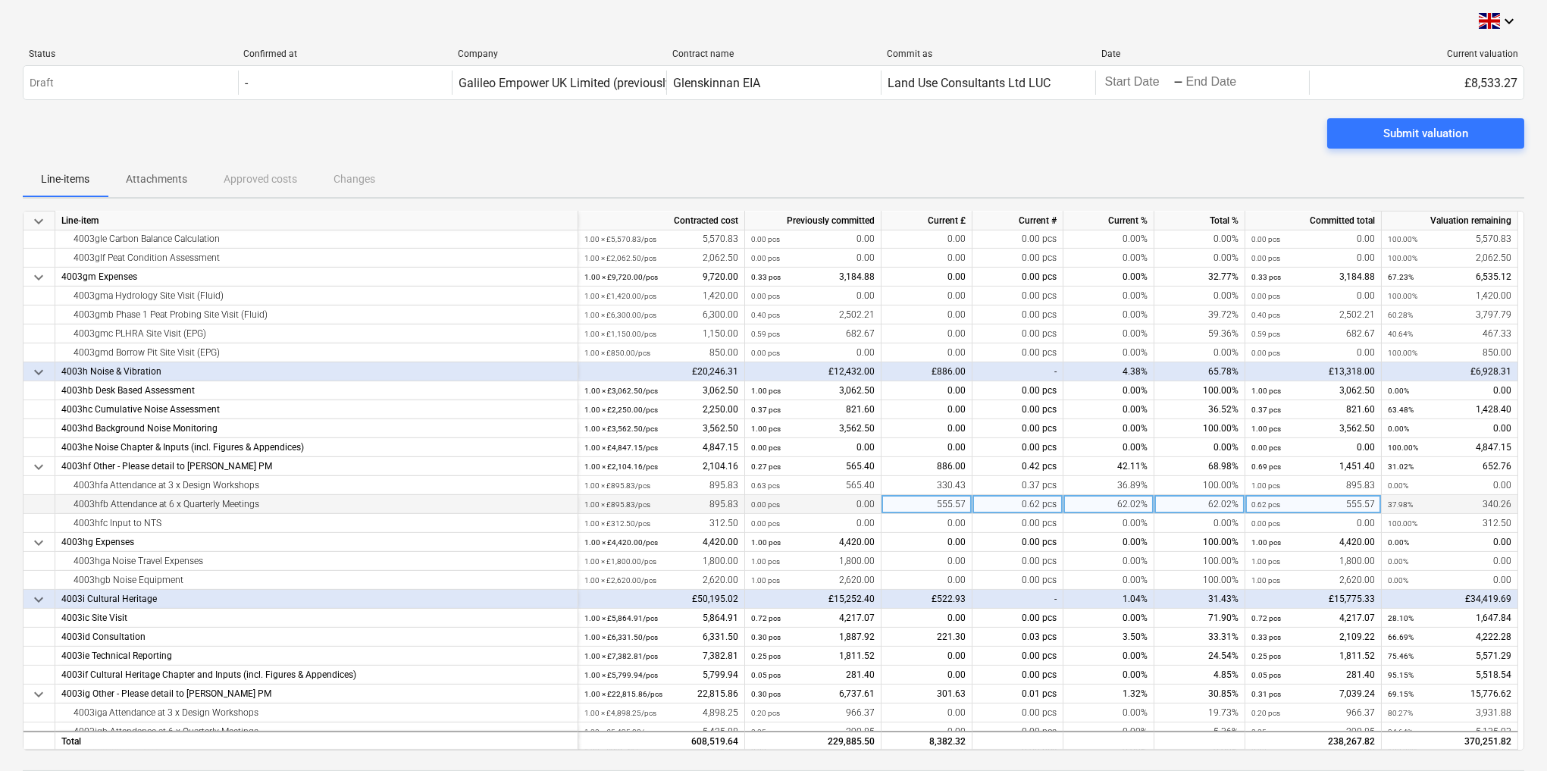
click at [946, 502] on div "555.57" at bounding box center [927, 504] width 91 height 19
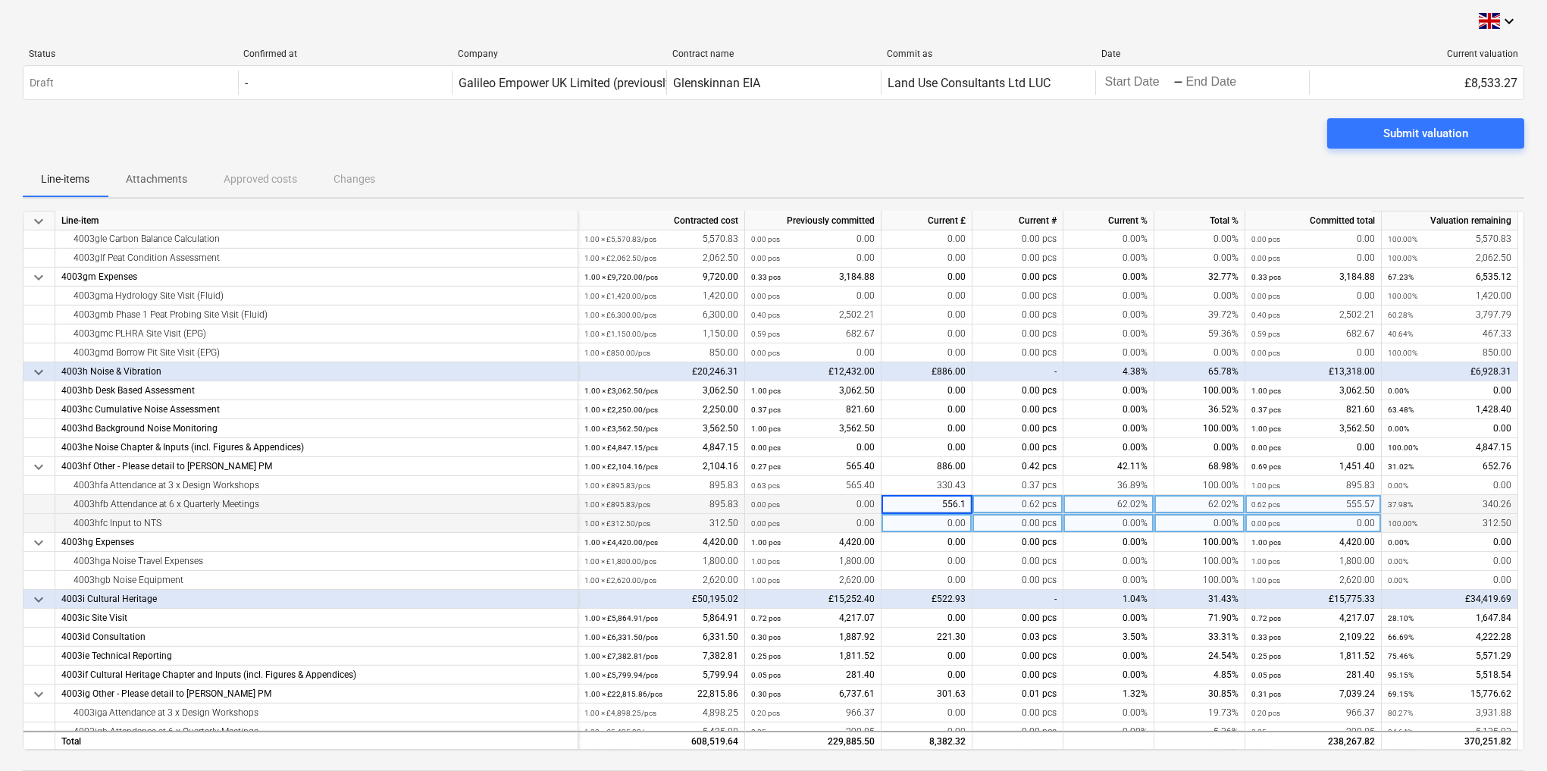
type input "556.17"
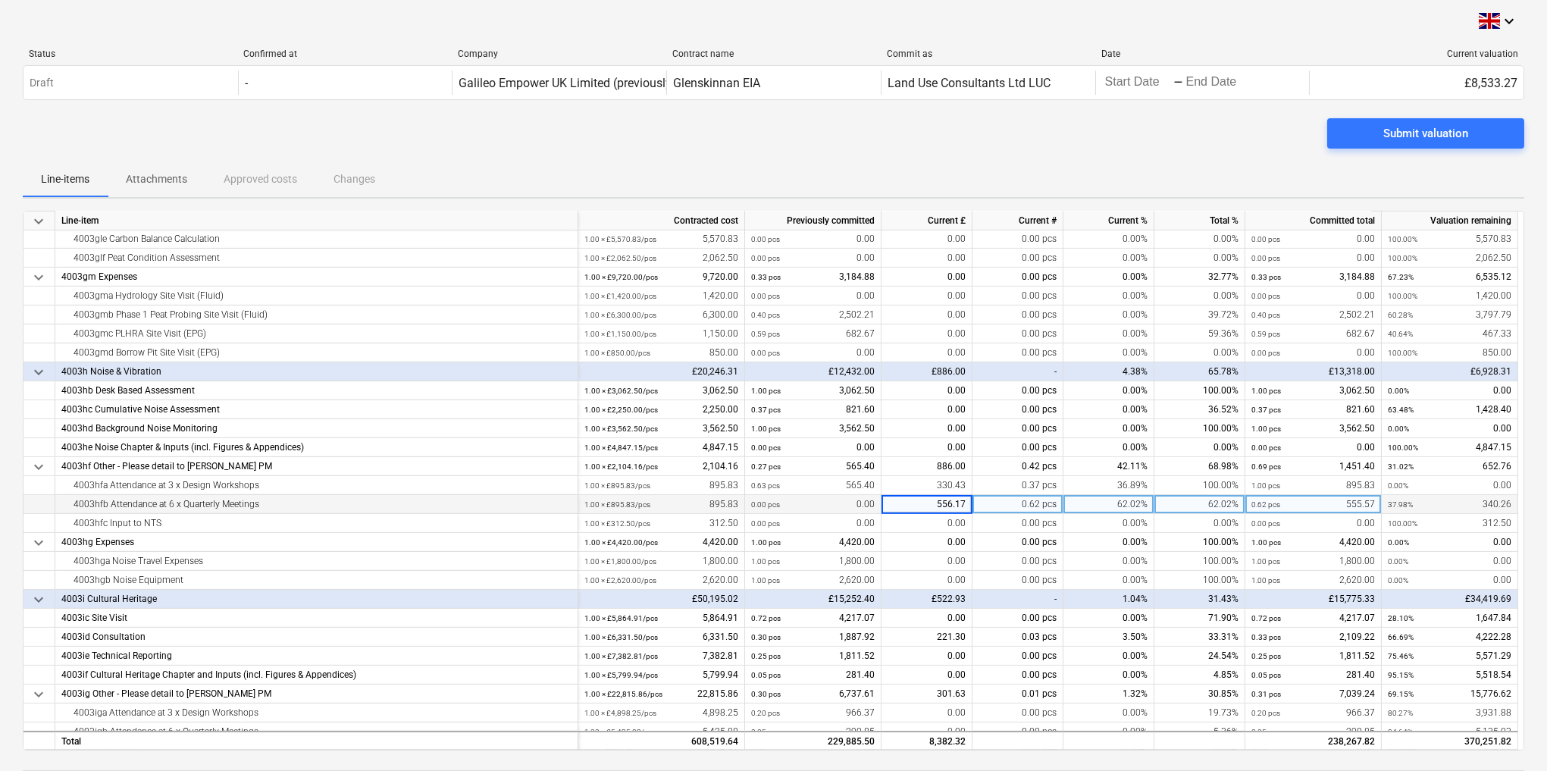
click at [1042, 146] on div "Submit valuation" at bounding box center [774, 139] width 1502 height 42
click at [1159, 131] on div "Submit valuation" at bounding box center [774, 139] width 1502 height 42
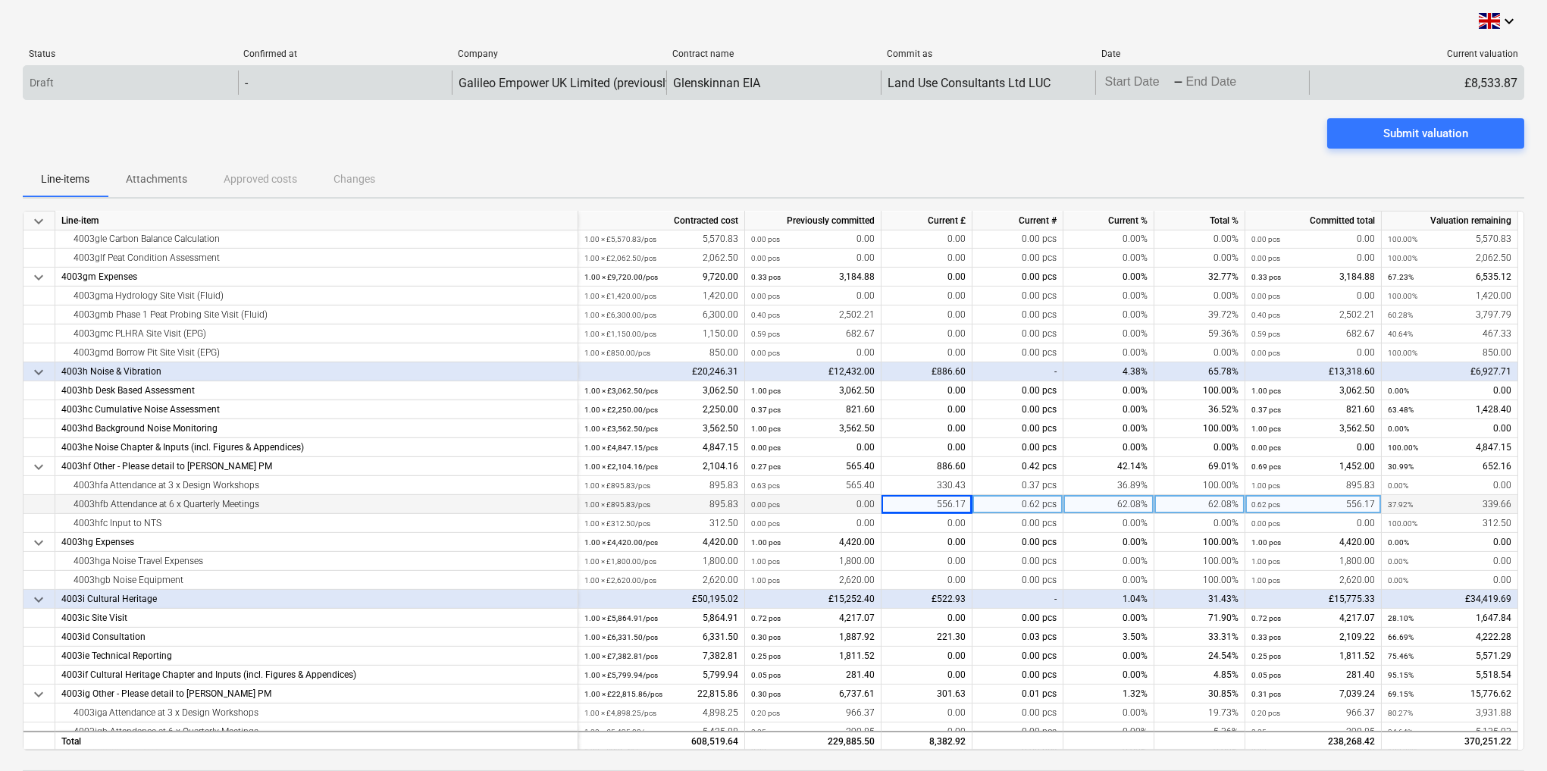
click at [1221, 83] on body "keyboard_arrow_down Status Confirmed at Company Contract name Commit as Date Cu…" at bounding box center [773, 385] width 1547 height 771
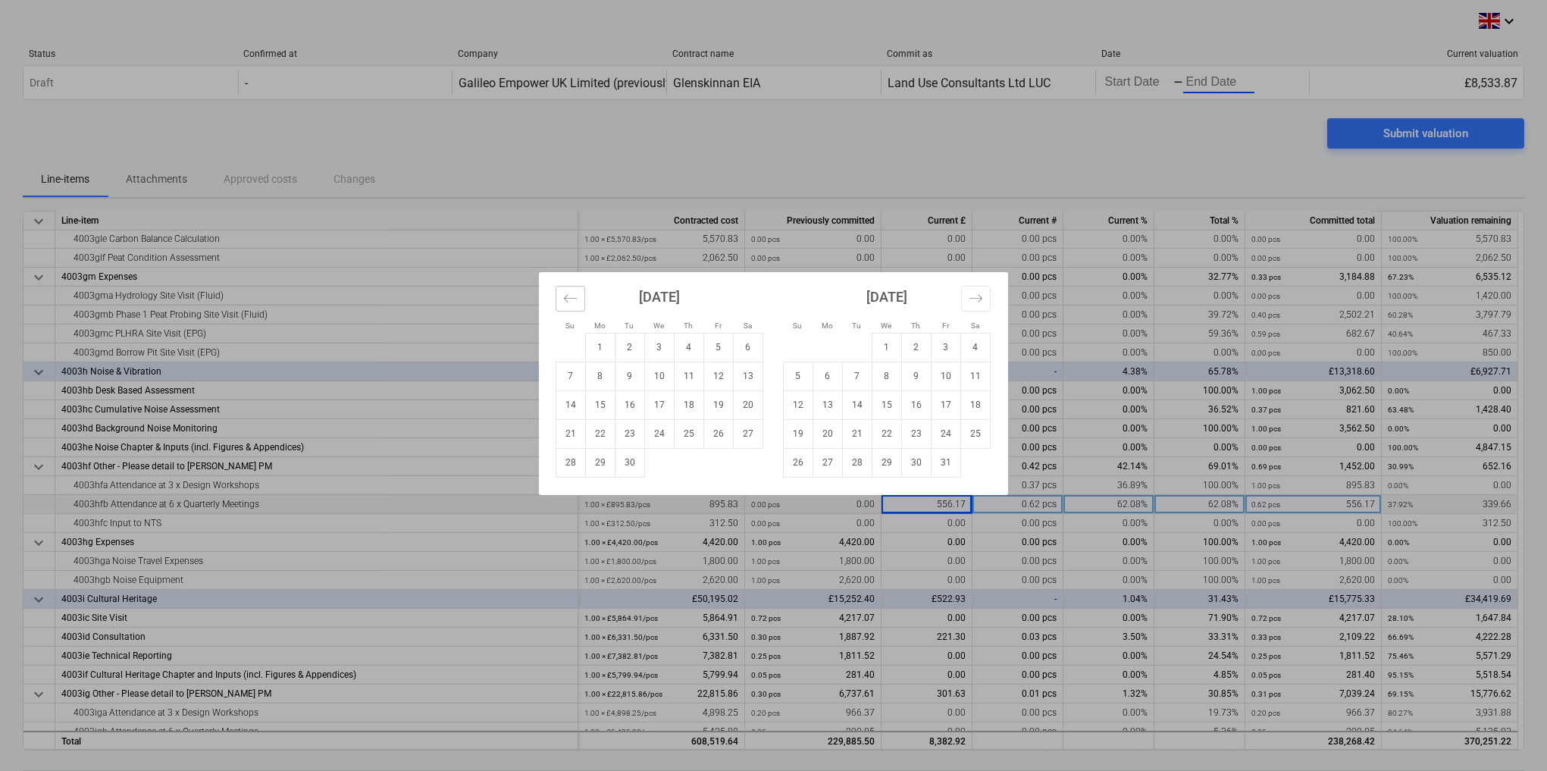
click at [578, 291] on button "Move backward to switch to the previous month." at bounding box center [571, 299] width 30 height 26
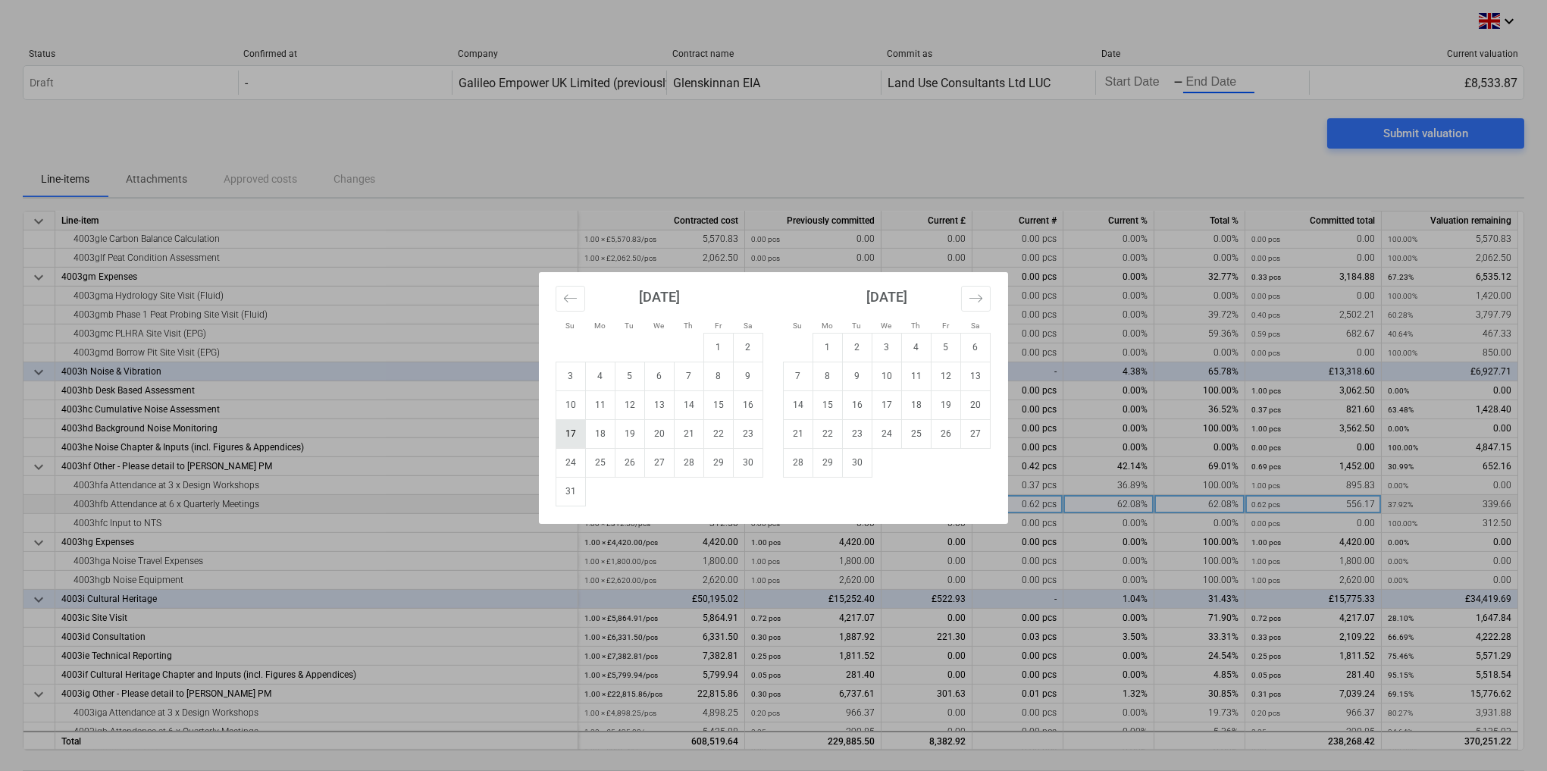
click at [579, 434] on td "17" at bounding box center [571, 433] width 30 height 29
type input "[DATE]"
click at [908, 176] on div "Su Mo Tu We Th Fr Sa Su Mo Tu We Th Fr Sa [DATE] 1 2 3 4 5 6 7 8 9 10 11 12 13 …" at bounding box center [773, 385] width 1547 height 771
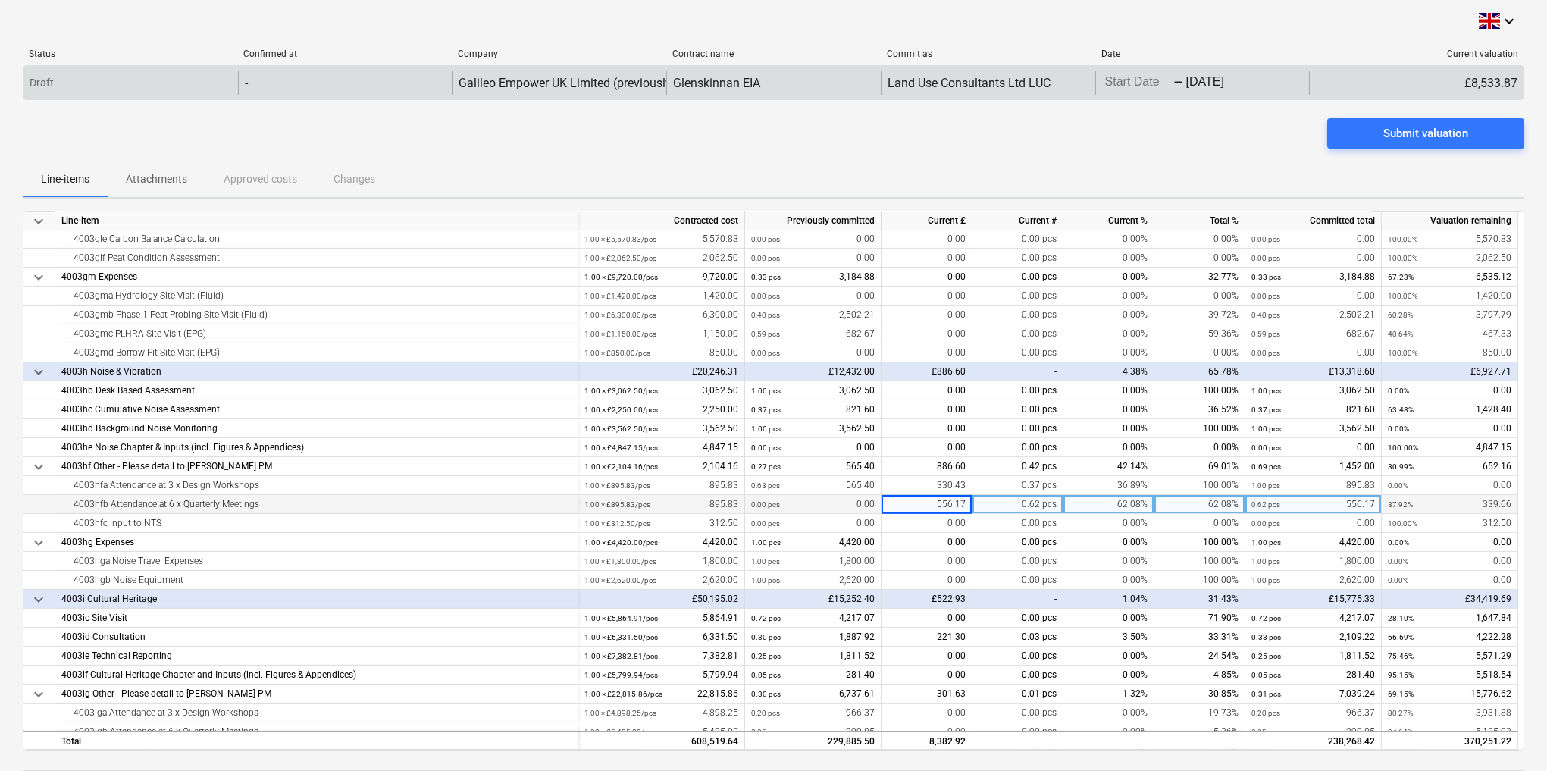
click at [1132, 82] on body "keyboard_arrow_down Status Confirmed at Company Contract name Commit as Date Cu…" at bounding box center [773, 385] width 1547 height 771
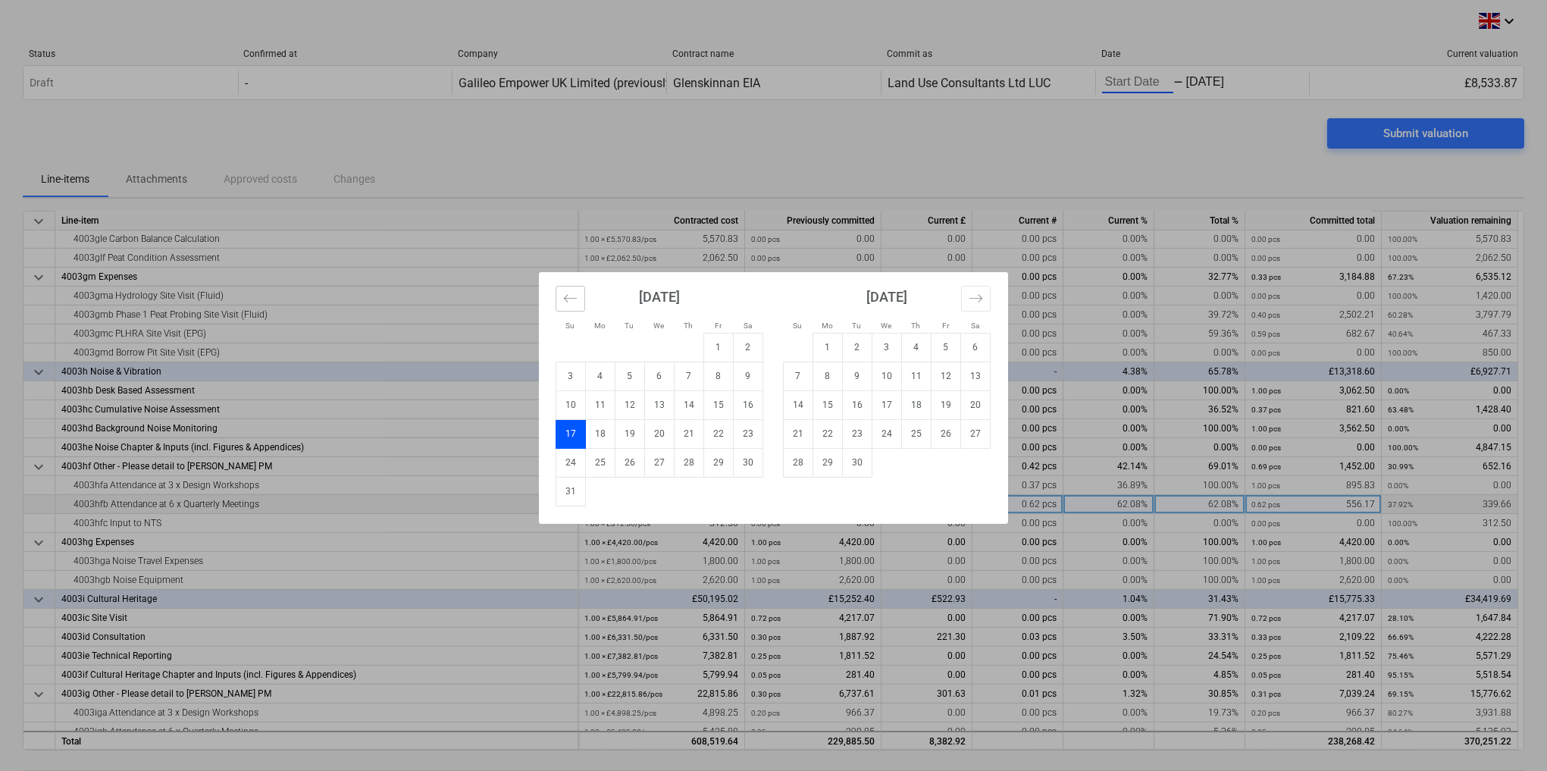
click at [570, 292] on icon "Move backward to switch to the previous month." at bounding box center [570, 298] width 14 height 14
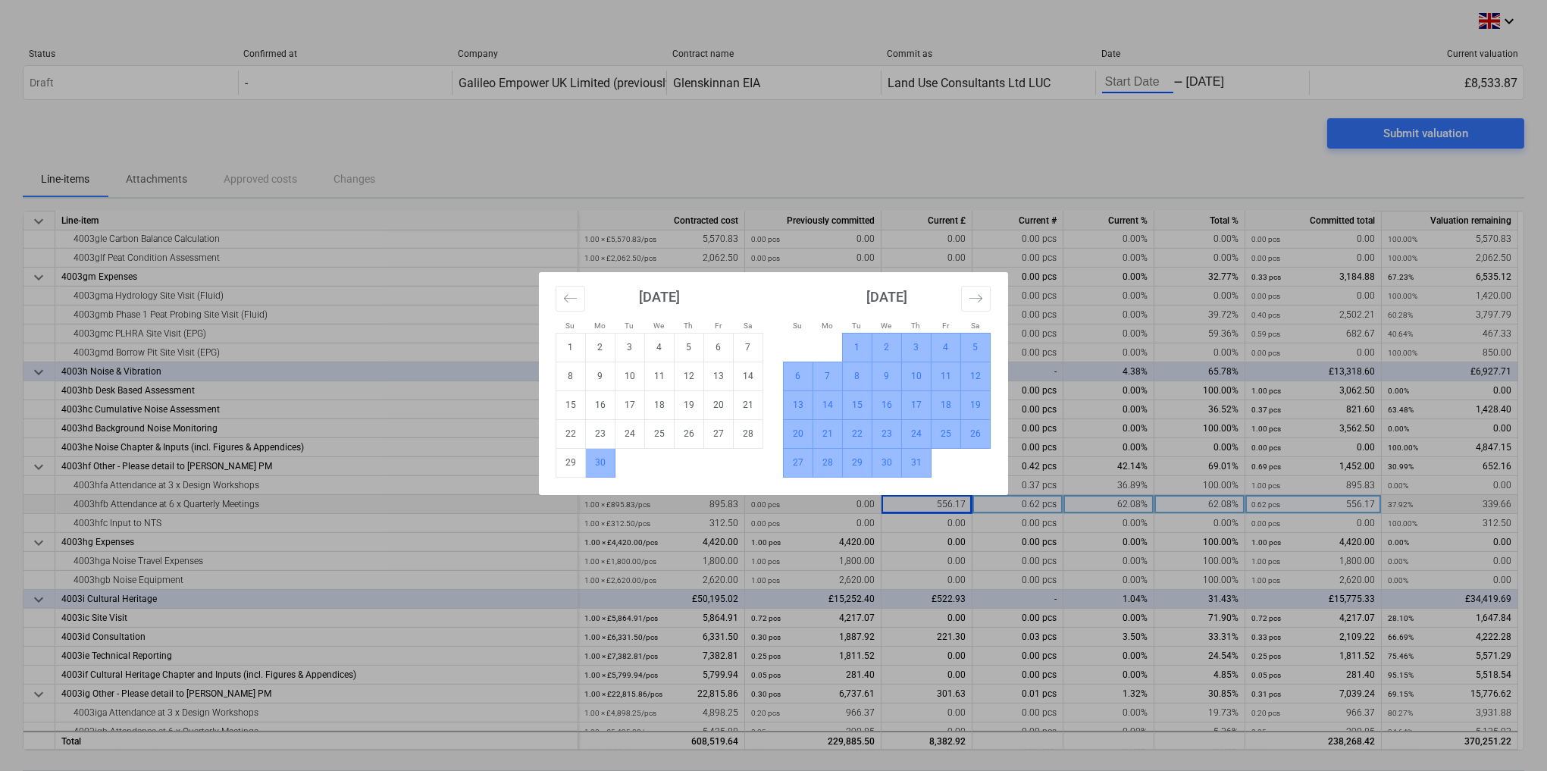
click at [600, 462] on td "30" at bounding box center [601, 462] width 30 height 29
type input "[DATE]"
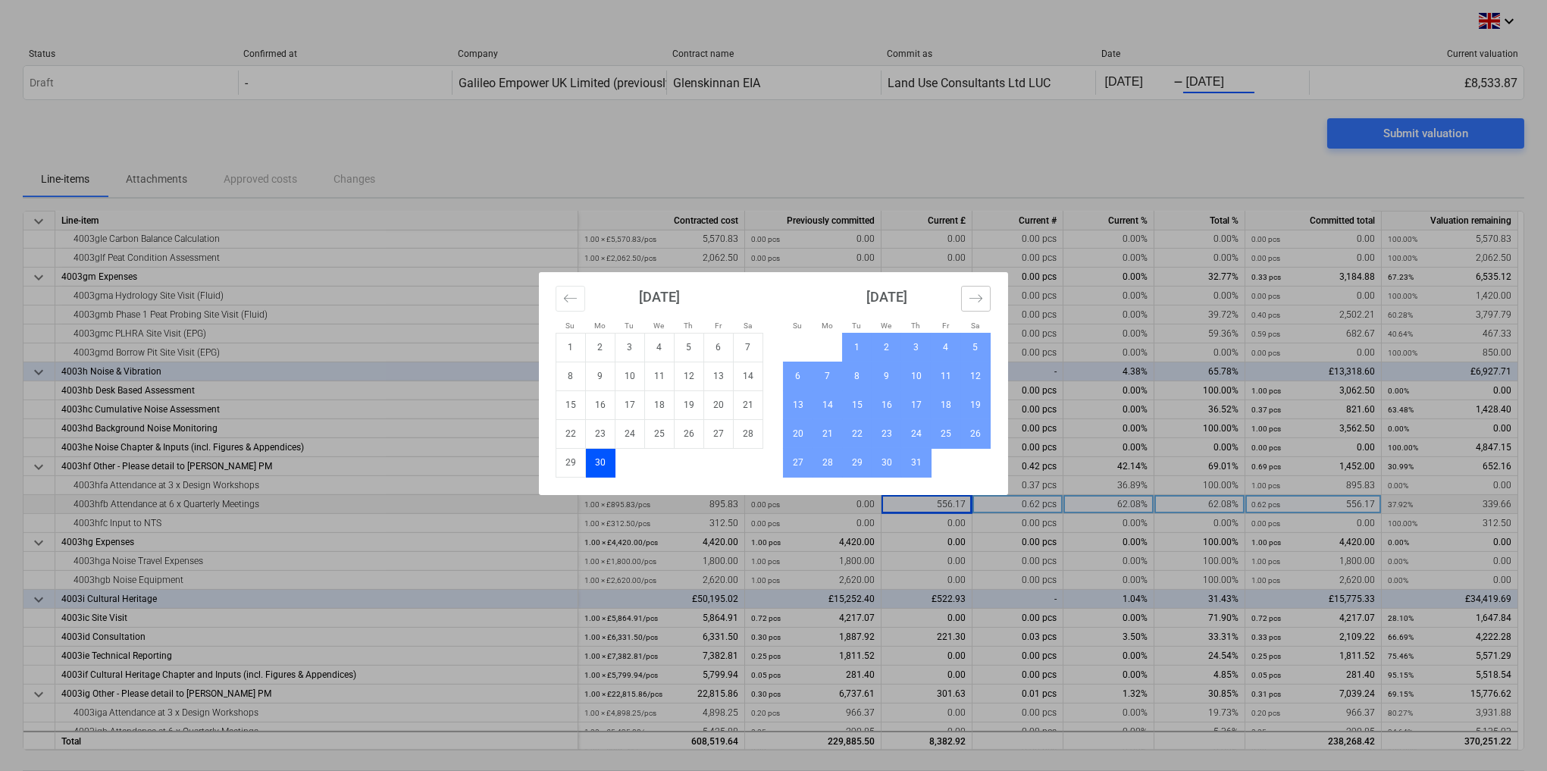
click at [983, 297] on button "Move forward to switch to the next month." at bounding box center [976, 299] width 30 height 26
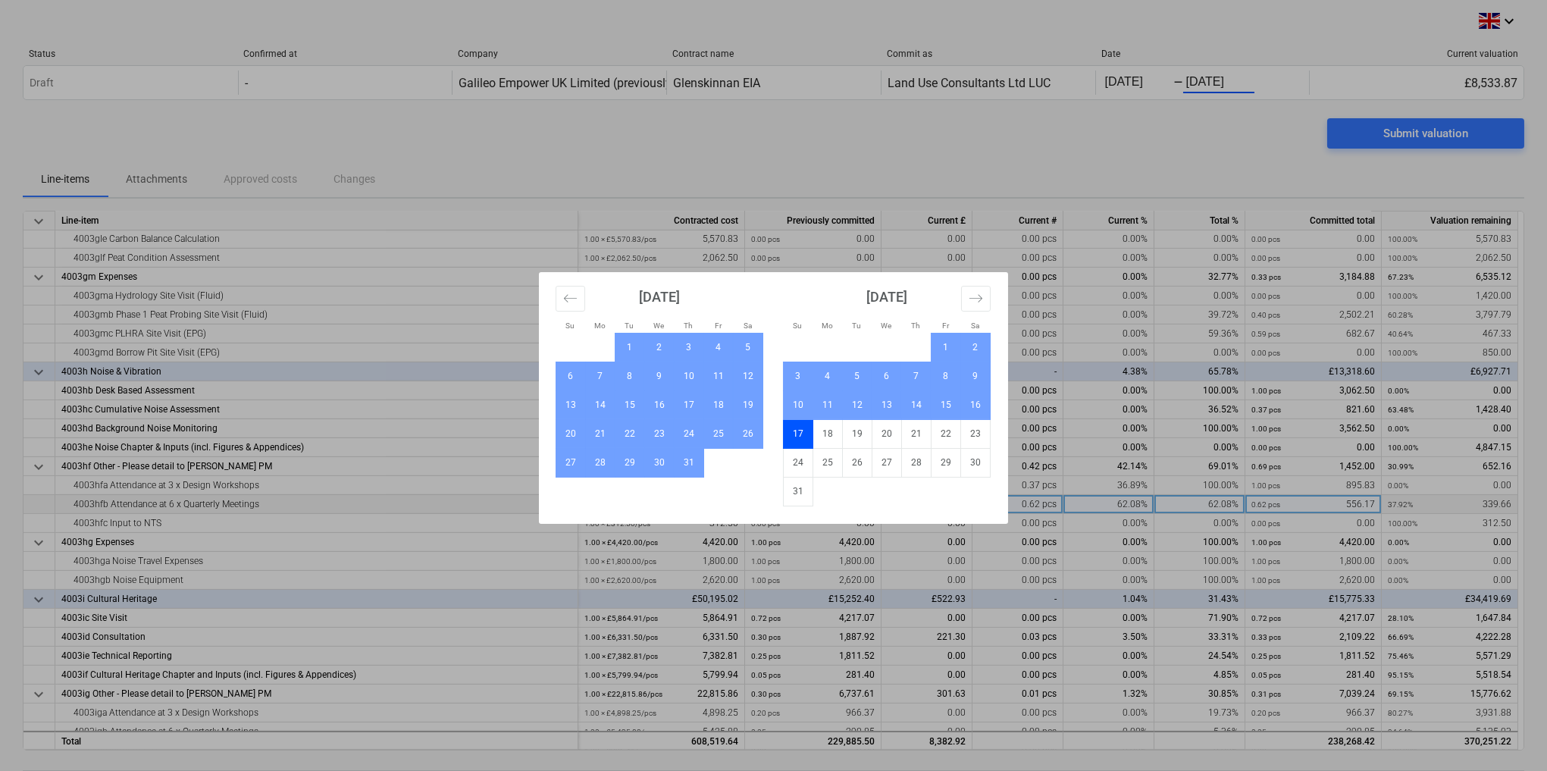
click at [799, 431] on td "17" at bounding box center [799, 433] width 30 height 29
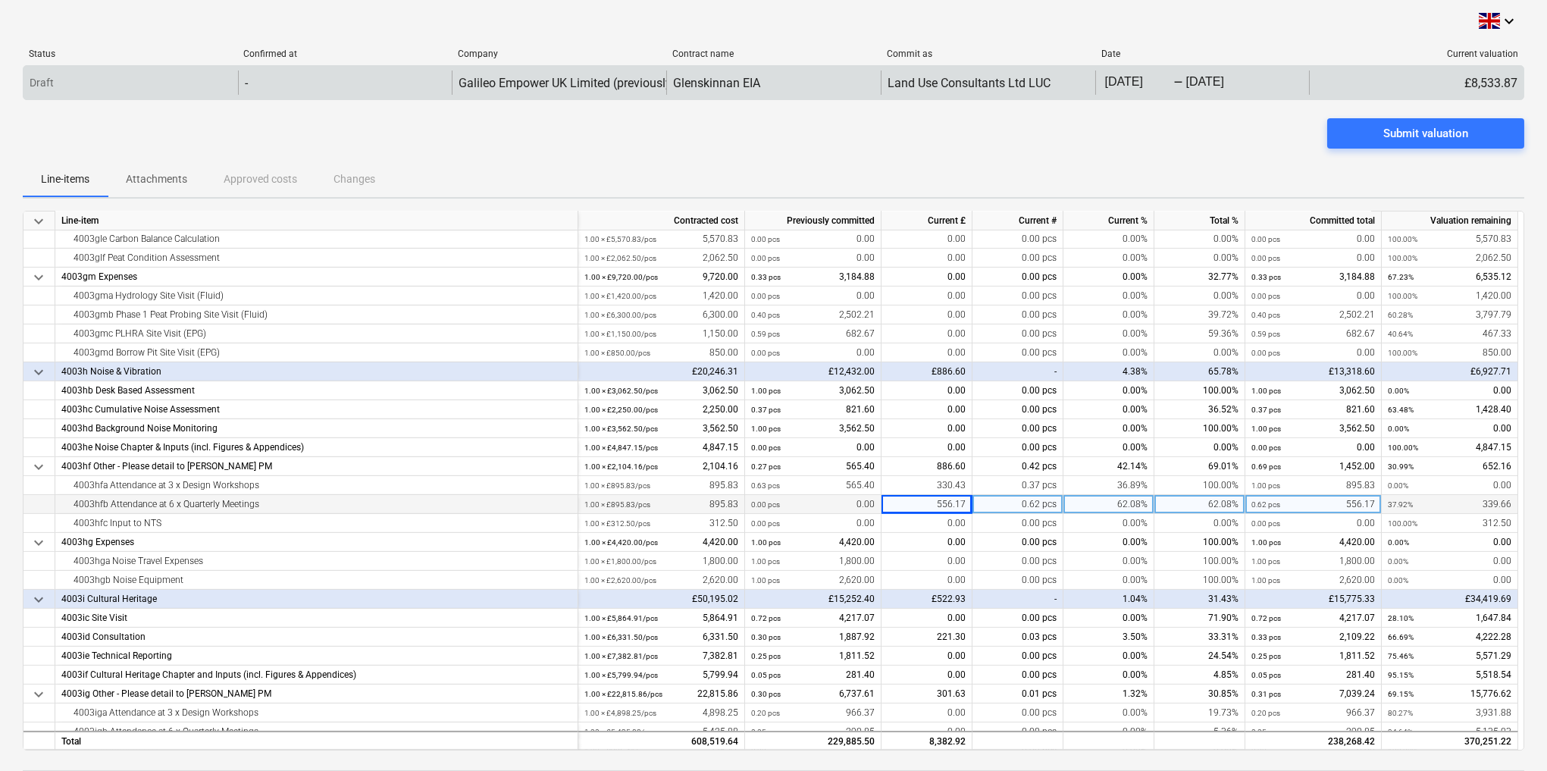
click at [1020, 138] on div "Submit valuation" at bounding box center [774, 139] width 1502 height 42
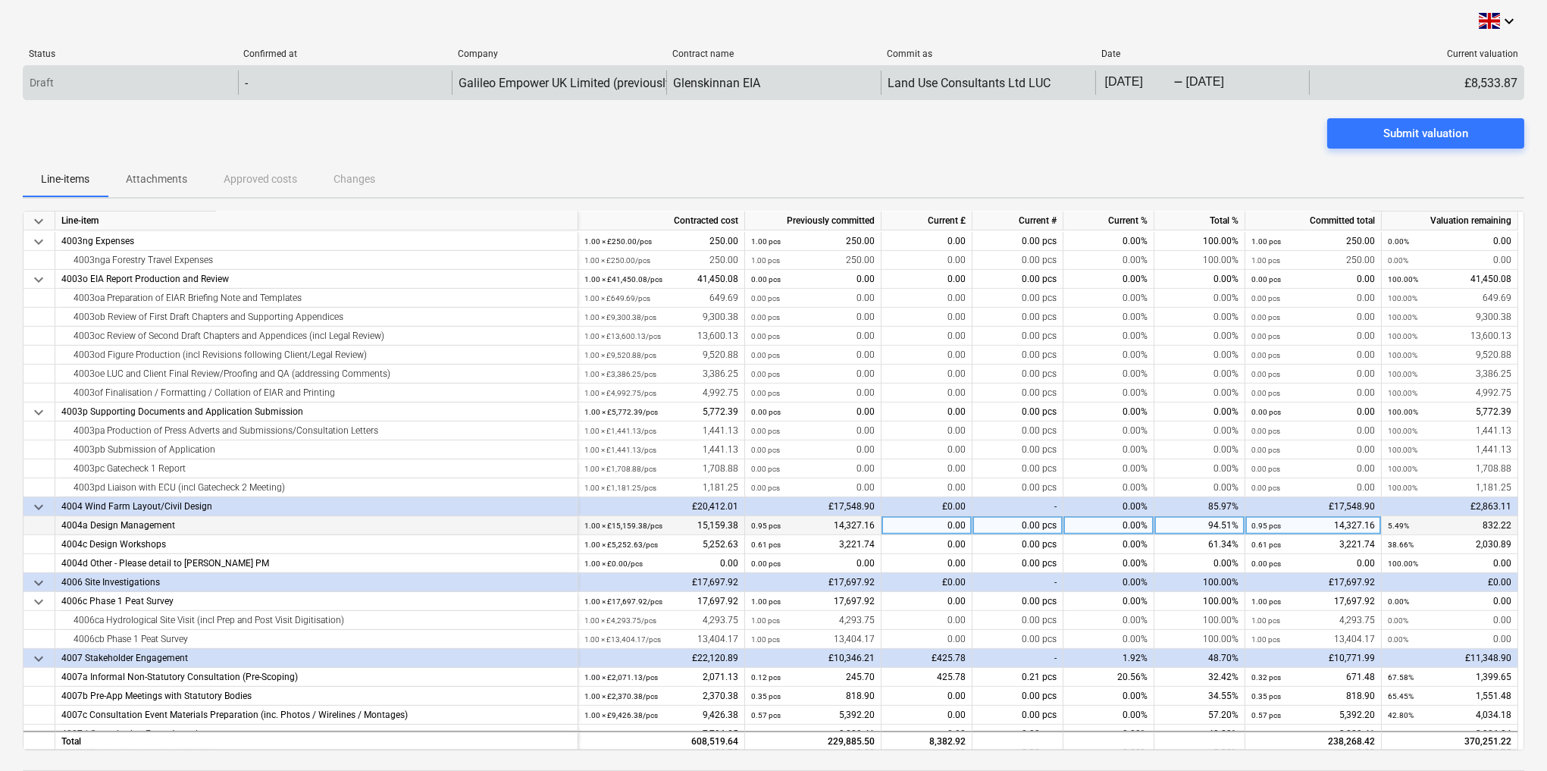
scroll to position [2781, 0]
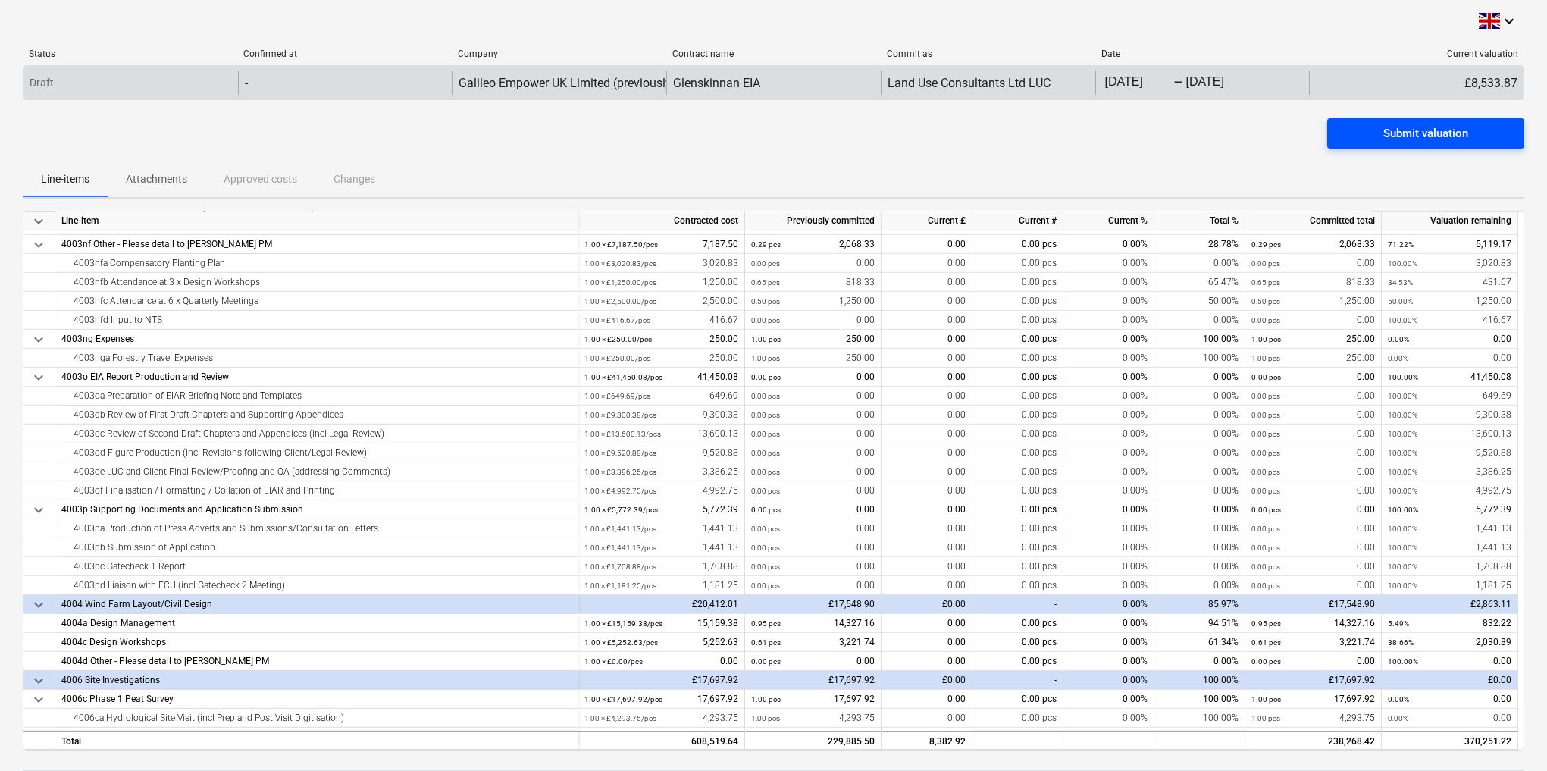
click at [1401, 129] on div "Submit valuation" at bounding box center [1425, 134] width 85 height 20
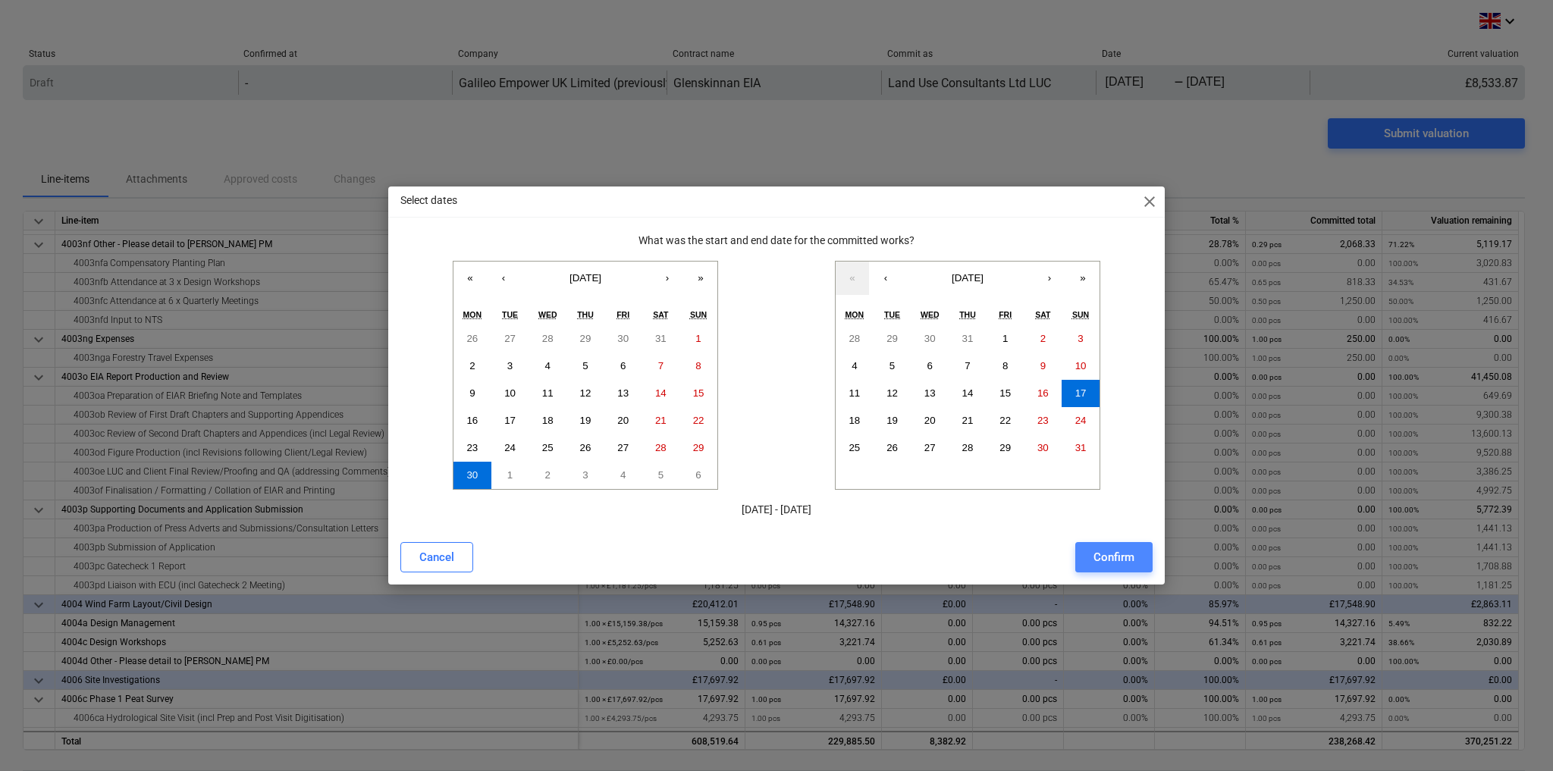
click at [1112, 559] on div "Confirm" at bounding box center [1113, 557] width 41 height 20
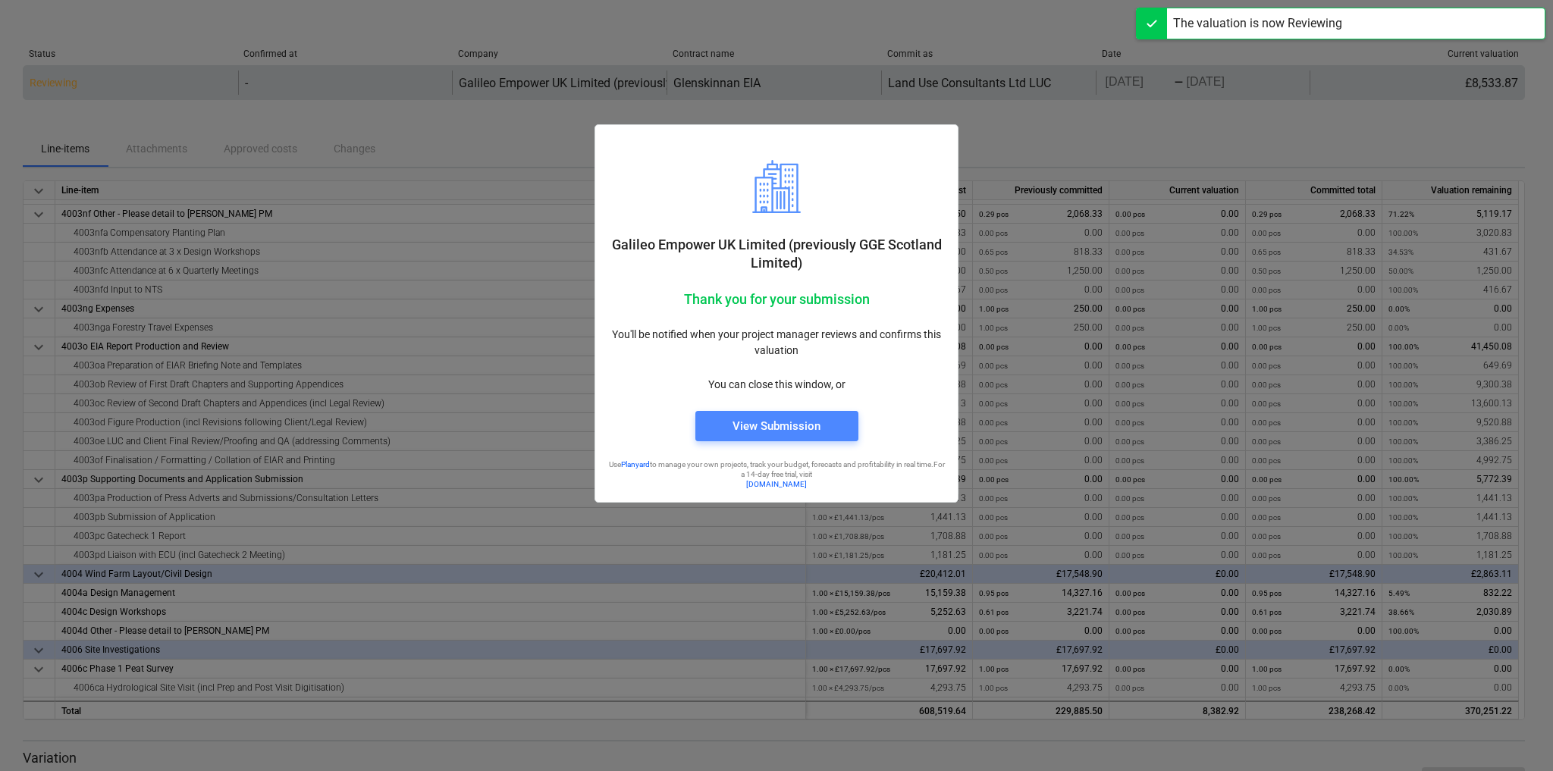
click at [766, 423] on div "View Submission" at bounding box center [776, 426] width 88 height 20
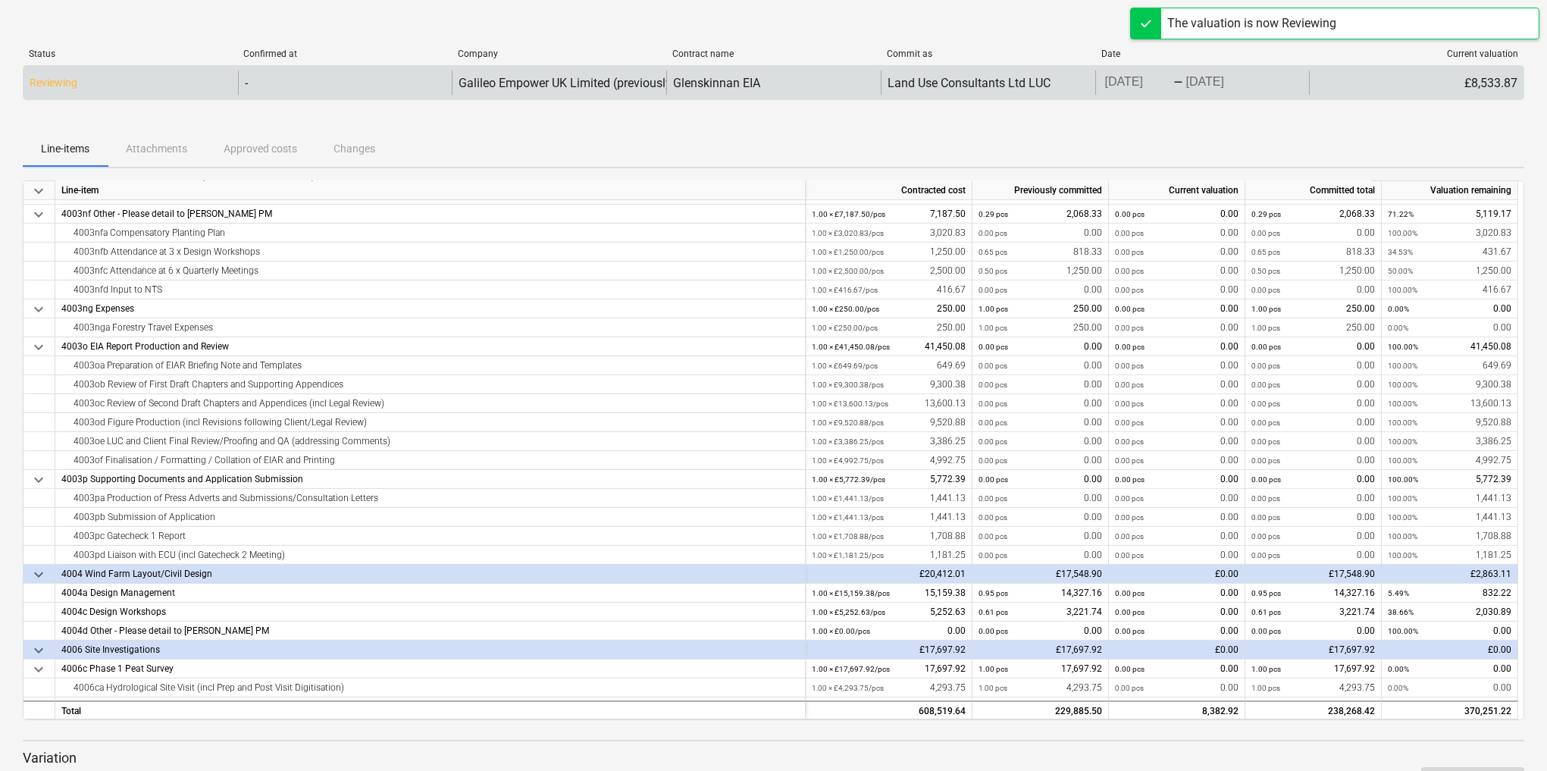
click at [584, 116] on div "Status Confirmed at Company Contract name Commit as Date Current valuation Revi…" at bounding box center [774, 77] width 1502 height 82
